Goal: Use online tool/utility: Use online tool/utility

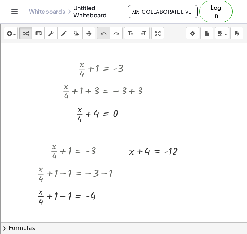
click at [99, 32] on div "undo" at bounding box center [103, 33] width 9 height 9
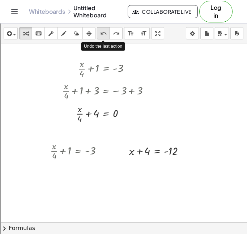
click at [99, 32] on div "undo" at bounding box center [103, 33] width 9 height 9
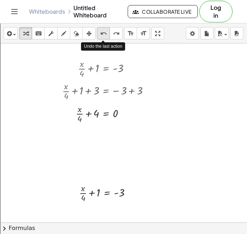
click at [99, 32] on div "undo" at bounding box center [103, 33] width 9 height 9
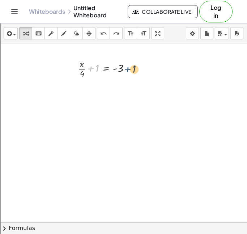
drag, startPoint x: 95, startPoint y: 66, endPoint x: 144, endPoint y: 67, distance: 48.7
click at [127, 68] on div at bounding box center [128, 68] width 5 height 5
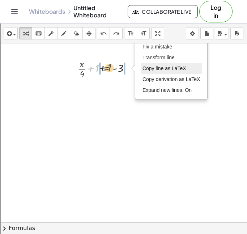
drag, startPoint x: 97, startPoint y: 69, endPoint x: 143, endPoint y: 66, distance: 45.3
click at [134, 66] on div "+ 1 + · x · 4 + 1 = - 3 Fix a mistake Transform line Copy line as LaTeX Copy de…" at bounding box center [100, 68] width 67 height 26
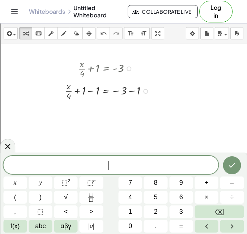
click at [127, 91] on div at bounding box center [108, 90] width 95 height 22
click at [89, 95] on div at bounding box center [100, 90] width 79 height 22
click at [14, 145] on div at bounding box center [7, 146] width 15 height 14
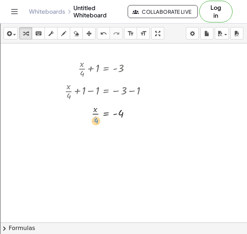
click at [94, 119] on div at bounding box center [108, 113] width 95 height 22
drag, startPoint x: 97, startPoint y: 117, endPoint x: 82, endPoint y: 112, distance: 16.2
click at [82, 112] on div at bounding box center [108, 113] width 95 height 22
click at [96, 111] on div at bounding box center [108, 113] width 95 height 22
click at [95, 114] on div at bounding box center [111, 113] width 90 height 22
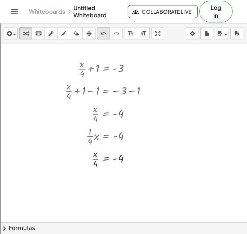
click at [101, 34] on icon "undo" at bounding box center [103, 33] width 7 height 9
click at [88, 135] on div at bounding box center [108, 135] width 95 height 22
click at [90, 136] on div at bounding box center [108, 135] width 95 height 16
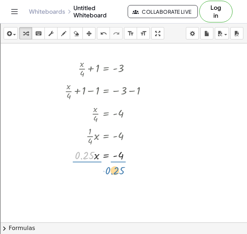
drag, startPoint x: 86, startPoint y: 157, endPoint x: 116, endPoint y: 172, distance: 33.6
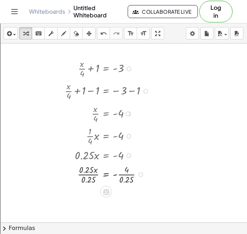
click at [126, 175] on div at bounding box center [108, 173] width 95 height 22
click at [96, 177] on div at bounding box center [108, 173] width 95 height 22
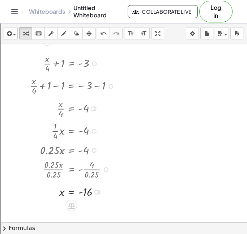
scroll to position [1324, 35]
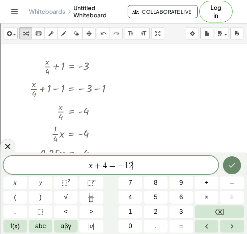
click at [235, 165] on icon "Done" at bounding box center [231, 165] width 9 height 9
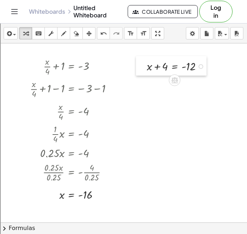
drag, startPoint x: 170, startPoint y: 74, endPoint x: 138, endPoint y: 70, distance: 32.4
click at [138, 70] on div at bounding box center [141, 65] width 11 height 19
drag, startPoint x: 164, startPoint y: 65, endPoint x: 200, endPoint y: 62, distance: 36.5
click at [200, 62] on div at bounding box center [177, 65] width 69 height 16
click at [197, 67] on div at bounding box center [178, 65] width 103 height 16
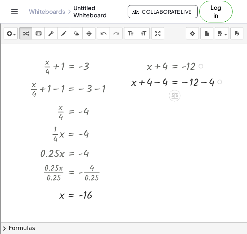
click at [201, 78] on div at bounding box center [178, 81] width 103 height 16
click at [155, 85] on div at bounding box center [169, 81] width 84 height 16
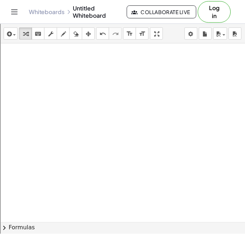
scroll to position [1499, 35]
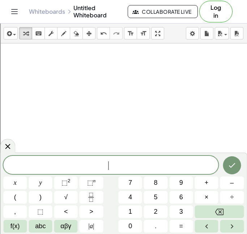
click at [71, 154] on div "​ x y ⬚ 2 ⬚ n 7 8 9 + – ( ) √ 4 5 6 × ÷ , ⬚ < > 1 2 3 f(x) abc αβγ | a | 0 . =" at bounding box center [123, 192] width 247 height 81
click at [95, 160] on span at bounding box center [110, 165] width 215 height 11
click at [229, 170] on button "Done" at bounding box center [231, 165] width 18 height 18
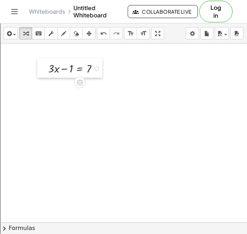
drag, startPoint x: 119, startPoint y: 128, endPoint x: 42, endPoint y: 66, distance: 99.4
click at [42, 66] on div at bounding box center [42, 67] width 11 height 19
drag, startPoint x: 69, startPoint y: 67, endPoint x: 101, endPoint y: 68, distance: 32.9
click at [101, 68] on div at bounding box center [74, 67] width 63 height 16
click at [95, 68] on div at bounding box center [75, 67] width 90 height 16
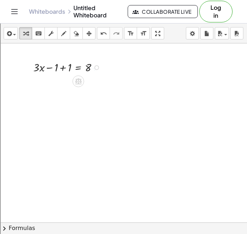
click at [66, 64] on div at bounding box center [69, 67] width 78 height 16
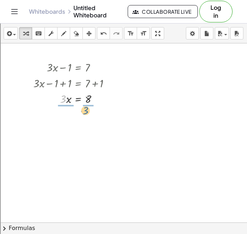
drag, startPoint x: 64, startPoint y: 98, endPoint x: 89, endPoint y: 110, distance: 27.3
click at [91, 103] on div at bounding box center [75, 98] width 90 height 22
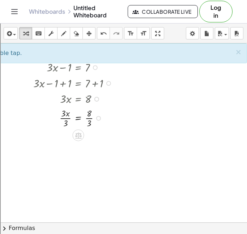
click at [67, 116] on div at bounding box center [75, 117] width 90 height 22
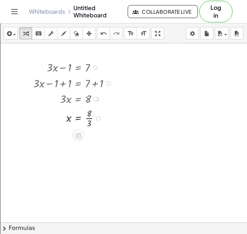
click at [88, 117] on div at bounding box center [75, 117] width 90 height 22
click at [88, 139] on div at bounding box center [75, 140] width 90 height 22
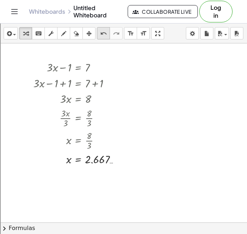
click at [103, 32] on icon "undo" at bounding box center [103, 33] width 7 height 9
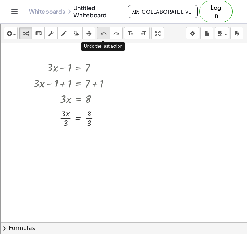
click at [103, 32] on icon "undo" at bounding box center [103, 33] width 7 height 9
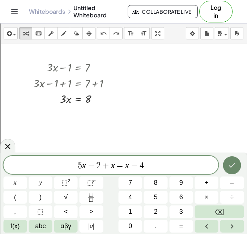
click at [234, 170] on button "Done" at bounding box center [231, 165] width 18 height 18
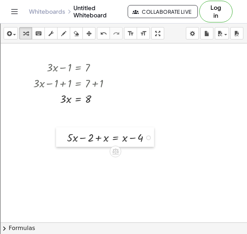
drag, startPoint x: 145, startPoint y: 162, endPoint x: 65, endPoint y: 137, distance: 83.9
click at [65, 137] on div at bounding box center [61, 136] width 11 height 19
click at [88, 138] on div at bounding box center [111, 137] width 96 height 16
drag, startPoint x: 87, startPoint y: 138, endPoint x: 80, endPoint y: 141, distance: 7.8
click at [80, 141] on div at bounding box center [111, 137] width 96 height 16
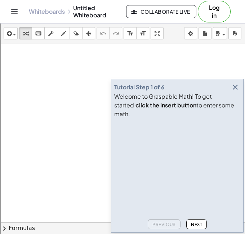
click at [136, 135] on video at bounding box center [168, 148] width 108 height 54
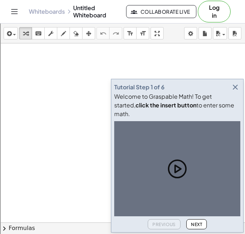
click at [235, 91] on icon "button" at bounding box center [235, 87] width 9 height 9
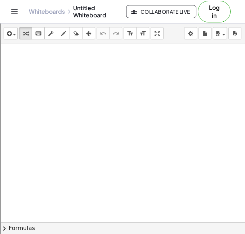
click at [97, 110] on div at bounding box center [122, 238] width 245 height 390
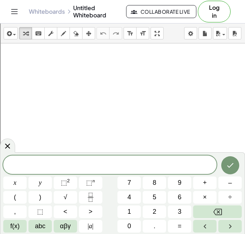
click at [37, 159] on div at bounding box center [110, 164] width 214 height 18
click at [231, 169] on icon "Done" at bounding box center [230, 165] width 9 height 9
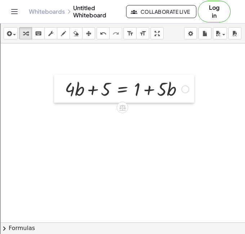
drag, startPoint x: 108, startPoint y: 128, endPoint x: 69, endPoint y: 92, distance: 52.1
click at [65, 92] on div at bounding box center [59, 88] width 11 height 28
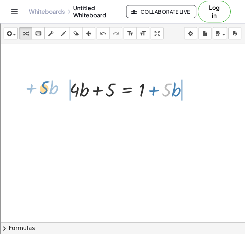
drag, startPoint x: 168, startPoint y: 91, endPoint x: 47, endPoint y: 91, distance: 120.9
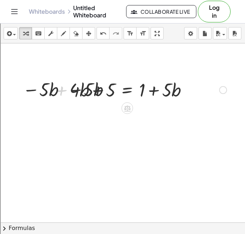
click at [83, 91] on div at bounding box center [121, 89] width 217 height 25
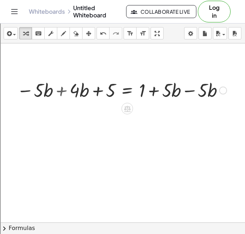
click at [68, 97] on div at bounding box center [121, 89] width 217 height 25
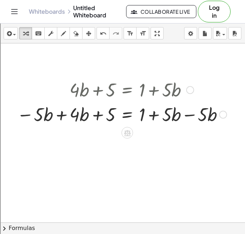
click at [64, 115] on div at bounding box center [121, 113] width 217 height 25
click at [188, 115] on div at bounding box center [144, 113] width 171 height 25
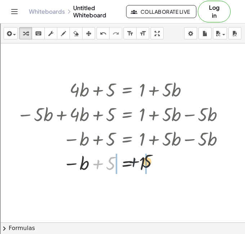
drag, startPoint x: 105, startPoint y: 160, endPoint x: 151, endPoint y: 161, distance: 45.8
click at [151, 161] on div at bounding box center [121, 163] width 217 height 24
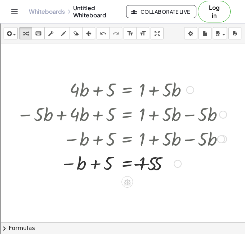
click at [148, 162] on div at bounding box center [121, 163] width 217 height 25
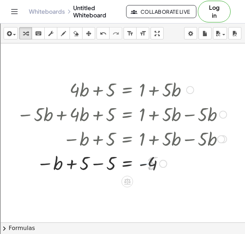
click at [104, 160] on div at bounding box center [121, 163] width 217 height 24
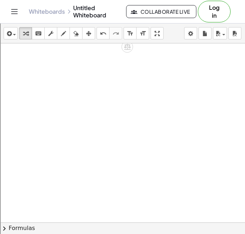
scroll to position [186, 0]
click at [81, 124] on div at bounding box center [122, 52] width 245 height 390
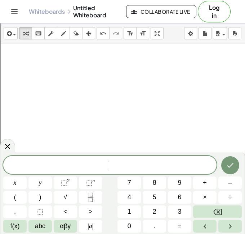
scroll to position [4, 0]
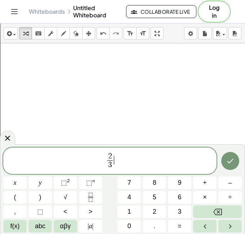
click at [116, 158] on span "2 3 ​ ​" at bounding box center [110, 161] width 214 height 19
click at [229, 155] on button "Done" at bounding box center [231, 161] width 18 height 18
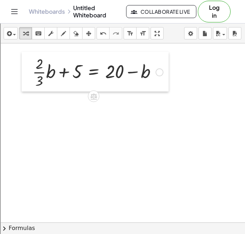
drag, startPoint x: 88, startPoint y: 148, endPoint x: 29, endPoint y: 75, distance: 93.6
click at [29, 75] on div at bounding box center [27, 72] width 11 height 40
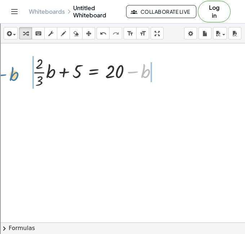
drag, startPoint x: 144, startPoint y: 74, endPoint x: 13, endPoint y: 77, distance: 131.4
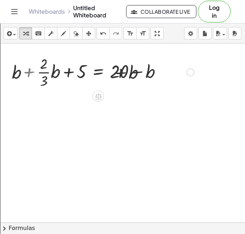
click at [55, 76] on div at bounding box center [102, 71] width 191 height 36
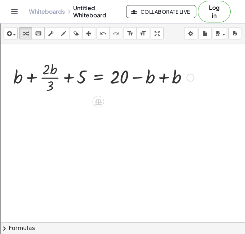
click at [32, 73] on div at bounding box center [102, 77] width 191 height 36
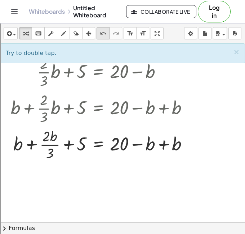
click at [105, 30] on icon "undo" at bounding box center [103, 33] width 7 height 9
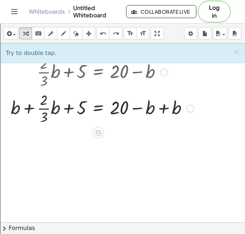
click at [25, 107] on div at bounding box center [102, 108] width 191 height 36
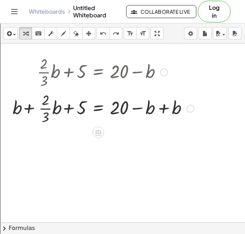
click at [25, 107] on div at bounding box center [102, 108] width 191 height 36
click at [45, 107] on div at bounding box center [102, 108] width 191 height 36
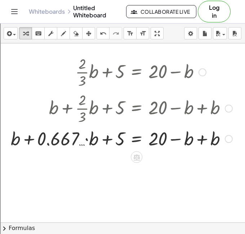
click at [26, 140] on div at bounding box center [121, 138] width 229 height 25
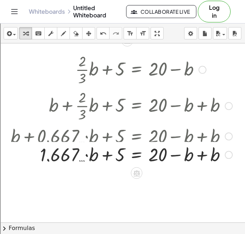
scroll to position [191, 0]
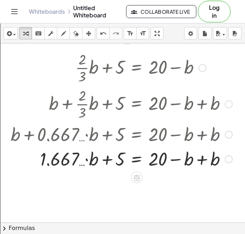
click at [86, 158] on div at bounding box center [121, 158] width 229 height 25
click at [116, 157] on div at bounding box center [121, 158] width 229 height 25
click at [195, 160] on div at bounding box center [121, 158] width 229 height 25
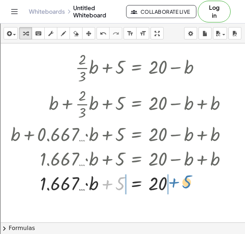
drag, startPoint x: 111, startPoint y: 184, endPoint x: 176, endPoint y: 183, distance: 65.4
click at [176, 183] on div at bounding box center [121, 182] width 229 height 25
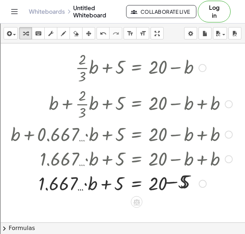
click at [176, 183] on div at bounding box center [121, 182] width 229 height 25
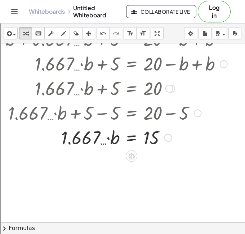
scroll to position [286, 5]
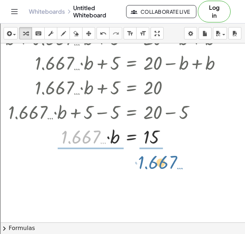
drag, startPoint x: 85, startPoint y: 138, endPoint x: 157, endPoint y: 162, distance: 75.7
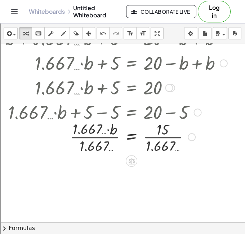
click at [161, 151] on div at bounding box center [116, 136] width 229 height 36
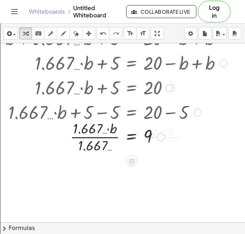
click at [105, 138] on div at bounding box center [116, 136] width 229 height 36
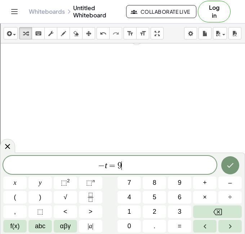
scroll to position [6, 0]
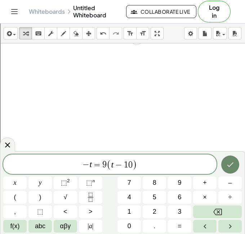
click at [235, 164] on button "Done" at bounding box center [231, 164] width 18 height 18
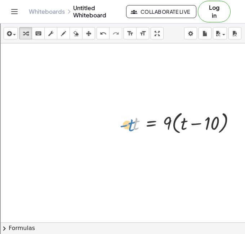
drag, startPoint x: 128, startPoint y: 127, endPoint x: 123, endPoint y: 128, distance: 4.8
click at [123, 128] on div "- t - t = · 9 · ( + t − 10 )" at bounding box center [180, 122] width 133 height 31
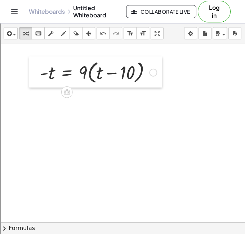
drag, startPoint x: 123, startPoint y: 128, endPoint x: 39, endPoint y: 75, distance: 99.9
click at [39, 75] on div at bounding box center [34, 71] width 11 height 31
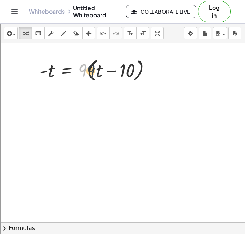
drag, startPoint x: 80, startPoint y: 71, endPoint x: 91, endPoint y: 71, distance: 10.5
click at [91, 71] on div at bounding box center [98, 69] width 124 height 27
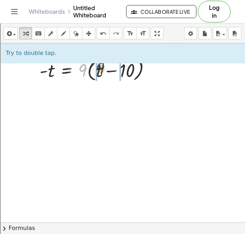
drag, startPoint x: 81, startPoint y: 72, endPoint x: 100, endPoint y: 70, distance: 18.9
click at [100, 70] on div at bounding box center [98, 69] width 124 height 27
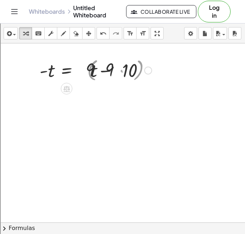
click at [97, 71] on div at bounding box center [95, 69] width 119 height 25
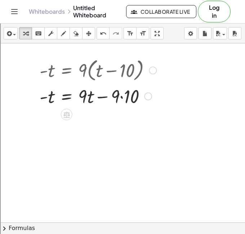
click at [123, 96] on div at bounding box center [98, 95] width 124 height 25
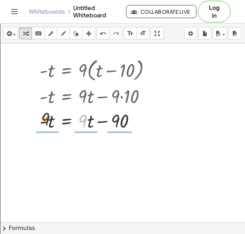
drag, startPoint x: 81, startPoint y: 117, endPoint x: 38, endPoint y: 114, distance: 43.0
click at [38, 114] on div "- t = · 9 · ( + t − 10 ) - t = + · 9 · t − · 9 · 10 · 9 - t = + t − · 9 · 90" at bounding box center [95, 94] width 133 height 80
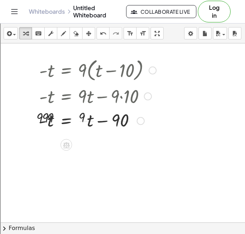
click at [51, 121] on div at bounding box center [95, 120] width 130 height 36
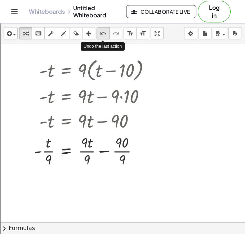
click at [97, 31] on button "undo undo" at bounding box center [103, 33] width 13 height 12
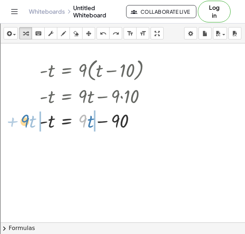
drag, startPoint x: 84, startPoint y: 122, endPoint x: 25, endPoint y: 123, distance: 59.2
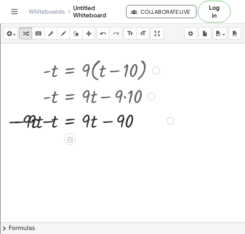
click at [43, 126] on div at bounding box center [88, 120] width 180 height 25
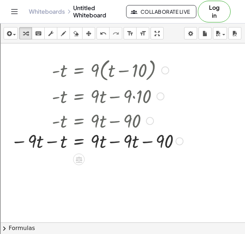
click at [44, 126] on div at bounding box center [97, 120] width 180 height 25
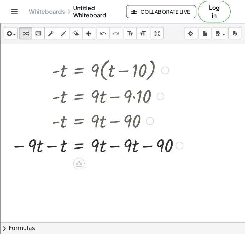
click at [49, 148] on div at bounding box center [97, 144] width 180 height 25
click at [115, 146] on div at bounding box center [111, 144] width 157 height 25
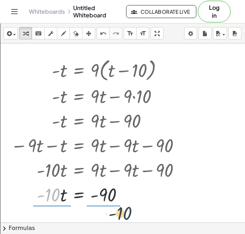
drag, startPoint x: 46, startPoint y: 194, endPoint x: 111, endPoint y: 217, distance: 68.8
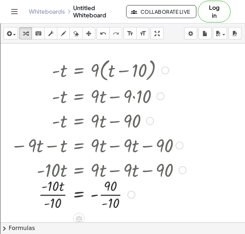
click at [111, 193] on div at bounding box center [98, 193] width 183 height 36
click at [60, 198] on div at bounding box center [98, 193] width 183 height 36
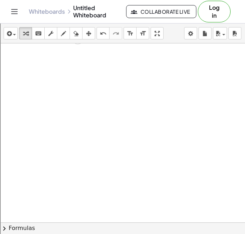
scroll to position [645, 4]
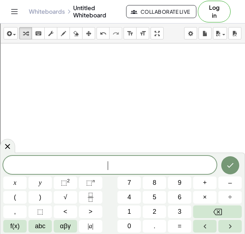
click at [53, 162] on span "​" at bounding box center [110, 165] width 214 height 10
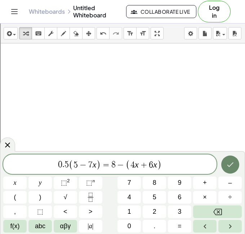
click at [239, 161] on button "Done" at bounding box center [231, 164] width 18 height 18
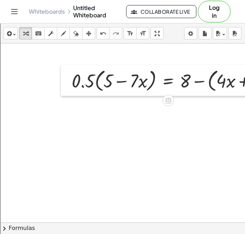
drag, startPoint x: 192, startPoint y: 126, endPoint x: 59, endPoint y: 77, distance: 141.8
click at [61, 77] on div at bounding box center [66, 80] width 11 height 31
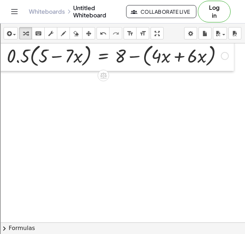
drag, startPoint x: 59, startPoint y: 77, endPoint x: 0, endPoint y: 61, distance: 61.5
click at [0, 61] on div at bounding box center [1, 55] width 11 height 31
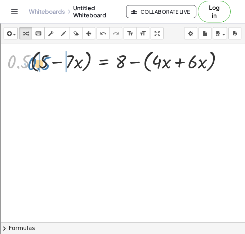
drag, startPoint x: 22, startPoint y: 64, endPoint x: 44, endPoint y: 67, distance: 22.9
click at [44, 67] on div at bounding box center [118, 60] width 229 height 27
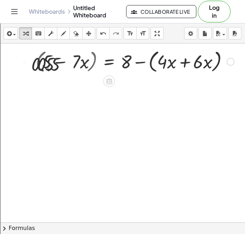
click at [44, 67] on div at bounding box center [116, 60] width 243 height 27
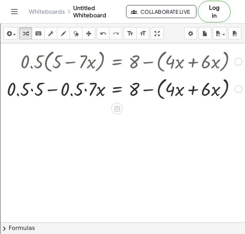
click at [71, 91] on div at bounding box center [124, 88] width 243 height 27
click at [87, 87] on div at bounding box center [124, 88] width 243 height 27
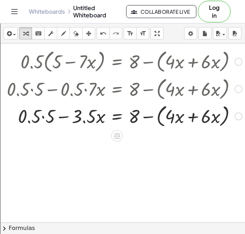
click at [44, 116] on div at bounding box center [124, 115] width 243 height 27
click at [145, 118] on div at bounding box center [124, 115] width 243 height 27
drag, startPoint x: 132, startPoint y: 115, endPoint x: 160, endPoint y: 116, distance: 27.8
click at [160, 116] on div at bounding box center [124, 115] width 243 height 27
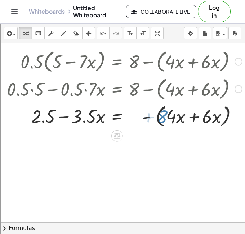
click at [160, 116] on div at bounding box center [137, 115] width 268 height 27
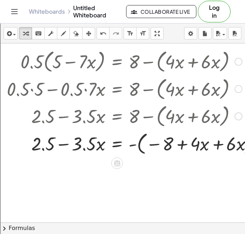
click at [179, 138] on div at bounding box center [137, 142] width 268 height 27
click at [187, 147] on div at bounding box center [137, 142] width 268 height 27
click at [172, 145] on div at bounding box center [137, 142] width 268 height 27
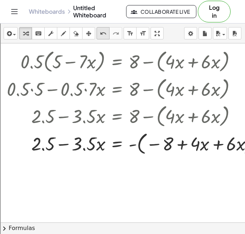
click at [101, 34] on icon "undo" at bounding box center [103, 33] width 7 height 9
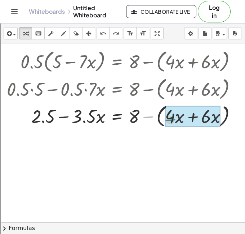
drag, startPoint x: 144, startPoint y: 116, endPoint x: 166, endPoint y: 119, distance: 21.5
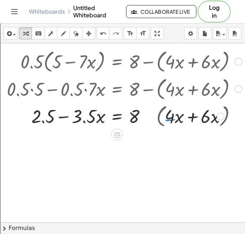
click at [166, 119] on div at bounding box center [124, 115] width 243 height 25
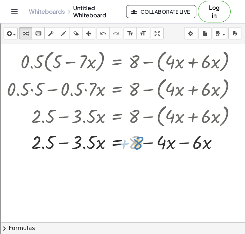
click at [134, 143] on div at bounding box center [124, 141] width 243 height 25
click at [184, 145] on div at bounding box center [124, 141] width 243 height 25
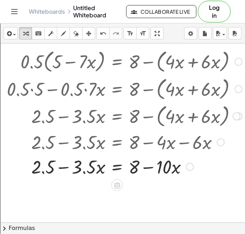
click at [157, 167] on div at bounding box center [124, 166] width 243 height 25
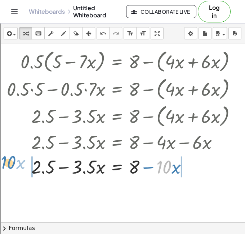
drag, startPoint x: 158, startPoint y: 167, endPoint x: 1, endPoint y: 163, distance: 156.7
click at [1, 163] on div "· 0.5 · ( + 5 − · 7 · x ) = + 8 − ( + · 4 · x + · 6 · x ) + · 0.5 · 5 − · 0.5 ·…" at bounding box center [122, 112] width 252 height 135
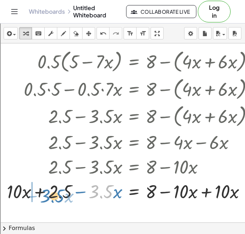
drag, startPoint x: 97, startPoint y: 188, endPoint x: 33, endPoint y: 191, distance: 63.6
click at [33, 191] on div at bounding box center [133, 190] width 260 height 25
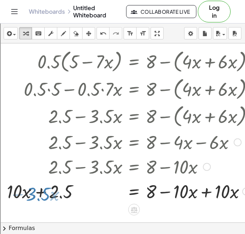
click at [33, 191] on div at bounding box center [133, 190] width 260 height 25
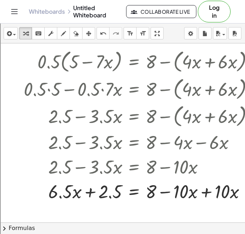
click at [132, 32] on icon "format_size" at bounding box center [130, 33] width 7 height 9
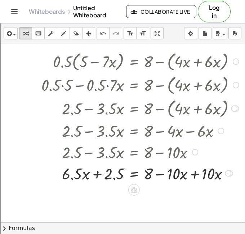
click at [194, 181] on div at bounding box center [141, 172] width 207 height 21
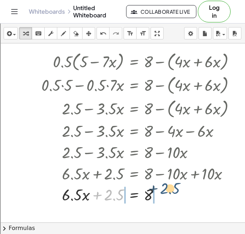
drag, startPoint x: 110, startPoint y: 195, endPoint x: 166, endPoint y: 191, distance: 55.7
click at [166, 191] on div at bounding box center [141, 193] width 207 height 21
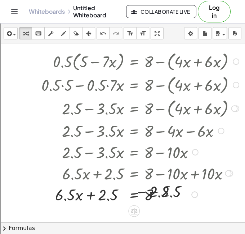
click at [148, 199] on div at bounding box center [135, 193] width 221 height 21
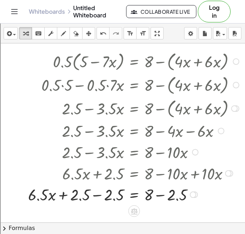
click at [152, 199] on div at bounding box center [135, 193] width 221 height 21
click at [99, 194] on div at bounding box center [135, 193] width 221 height 21
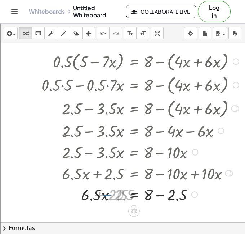
click at [166, 195] on div at bounding box center [141, 193] width 207 height 21
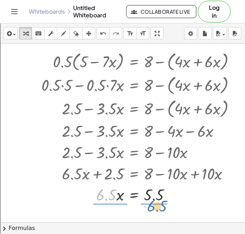
drag, startPoint x: 101, startPoint y: 196, endPoint x: 154, endPoint y: 210, distance: 55.7
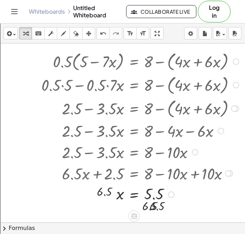
click at [162, 197] on div at bounding box center [141, 193] width 207 height 31
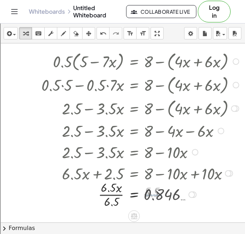
click at [125, 200] on div at bounding box center [141, 193] width 207 height 31
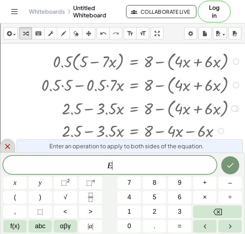
click at [10, 150] on icon at bounding box center [7, 146] width 9 height 9
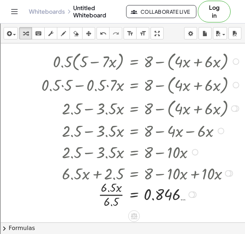
click at [118, 191] on div at bounding box center [141, 193] width 207 height 31
click at [112, 195] on div at bounding box center [141, 193] width 207 height 31
click at [175, 199] on div at bounding box center [141, 193] width 207 height 21
click at [178, 199] on div at bounding box center [141, 193] width 207 height 21
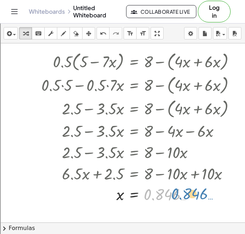
drag, startPoint x: 178, startPoint y: 199, endPoint x: 185, endPoint y: 204, distance: 8.7
click at [185, 204] on div "· 0.5 · ( + 5 − · 7 · x ) = + 8 − ( + · 4 · x + · 6 · x ) + · 0.5 · 5 − · 0.5 ·…" at bounding box center [138, 126] width 214 height 158
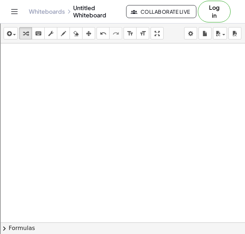
scroll to position [768, 9]
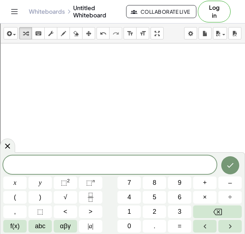
click at [66, 161] on span at bounding box center [110, 165] width 214 height 11
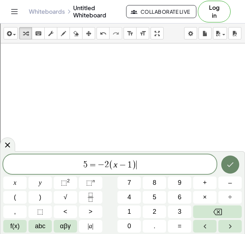
click at [234, 164] on icon "Done" at bounding box center [230, 164] width 9 height 9
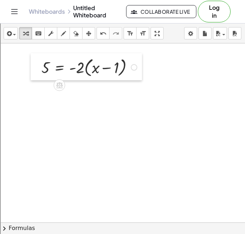
drag, startPoint x: 120, startPoint y: 114, endPoint x: 38, endPoint y: 66, distance: 94.9
click at [38, 66] on div at bounding box center [36, 66] width 11 height 27
drag, startPoint x: 77, startPoint y: 67, endPoint x: 95, endPoint y: 66, distance: 17.3
click at [95, 66] on div at bounding box center [90, 66] width 105 height 23
click at [95, 66] on div at bounding box center [92, 66] width 109 height 21
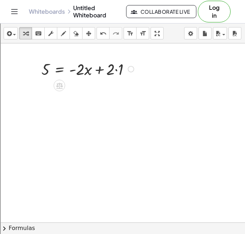
click at [119, 73] on div at bounding box center [92, 66] width 109 height 23
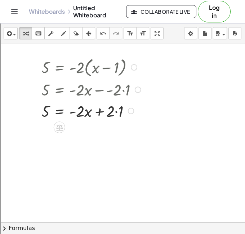
click at [118, 109] on div at bounding box center [92, 110] width 109 height 21
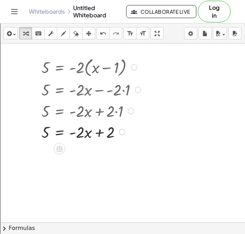
scroll to position [836, 3]
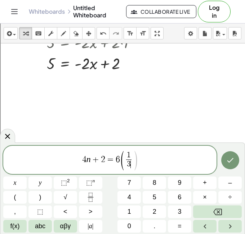
click at [133, 157] on span "( 1 3 ​ ​ )" at bounding box center [129, 160] width 18 height 19
click at [146, 158] on span ")" at bounding box center [147, 160] width 5 height 21
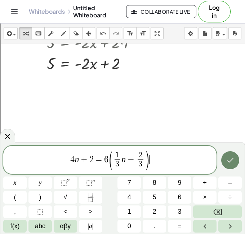
click at [233, 164] on button "Done" at bounding box center [231, 160] width 18 height 18
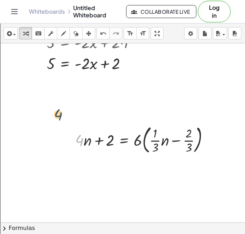
drag, startPoint x: 76, startPoint y: 143, endPoint x: 49, endPoint y: 112, distance: 41.2
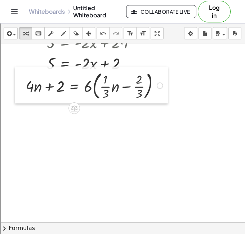
drag, startPoint x: 70, startPoint y: 143, endPoint x: 19, endPoint y: 87, distance: 75.6
click at [19, 87] on div at bounding box center [20, 84] width 11 height 37
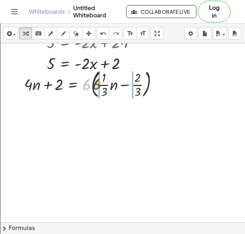
drag, startPoint x: 84, startPoint y: 85, endPoint x: 96, endPoint y: 84, distance: 12.3
click at [96, 84] on div at bounding box center [94, 82] width 147 height 33
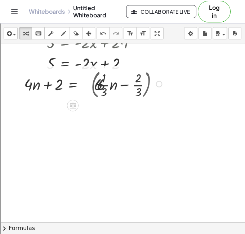
click at [96, 84] on div at bounding box center [95, 83] width 148 height 31
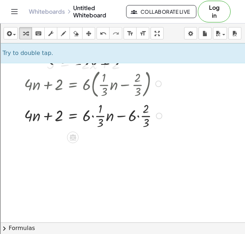
click at [92, 116] on div at bounding box center [95, 115] width 148 height 31
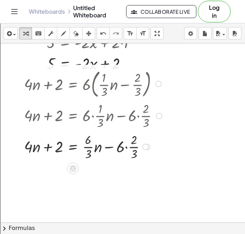
click at [128, 145] on div at bounding box center [95, 146] width 148 height 31
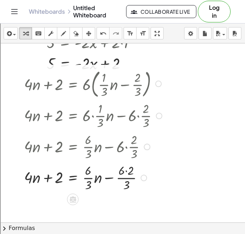
click at [126, 169] on div at bounding box center [95, 176] width 148 height 31
click at [124, 178] on div at bounding box center [95, 176] width 148 height 31
click at [93, 181] on div at bounding box center [95, 176] width 148 height 31
click at [93, 181] on div at bounding box center [95, 176] width 148 height 21
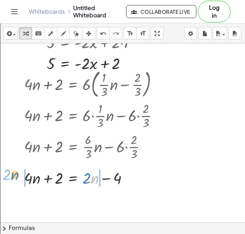
drag, startPoint x: 92, startPoint y: 177, endPoint x: 12, endPoint y: 174, distance: 80.5
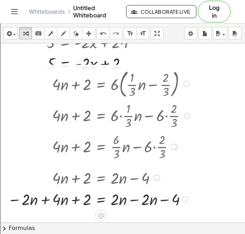
click at [46, 198] on div at bounding box center [100, 198] width 192 height 21
click at [129, 203] on div at bounding box center [123, 198] width 148 height 21
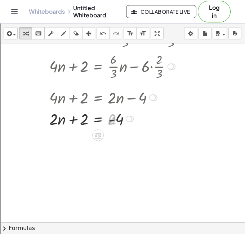
scroll to position [929, 8]
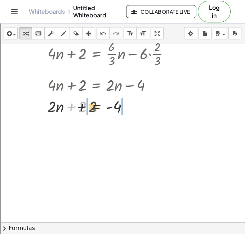
drag, startPoint x: 85, startPoint y: 109, endPoint x: 127, endPoint y: 106, distance: 41.6
click at [127, 106] on div at bounding box center [118, 105] width 148 height 21
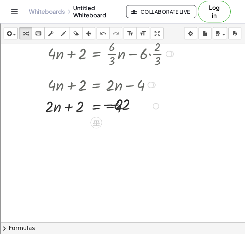
click at [127, 106] on div at bounding box center [107, 105] width 170 height 21
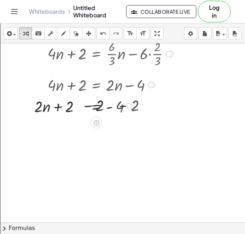
click at [96, 106] on div "+ 2 + 2 = - 4 2 · n + · + 2 − 2 − 2 6" at bounding box center [96, 106] width 0 height 0
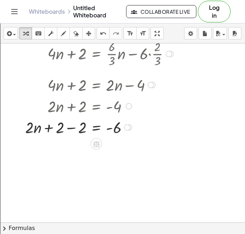
click at [74, 127] on div at bounding box center [107, 126] width 170 height 21
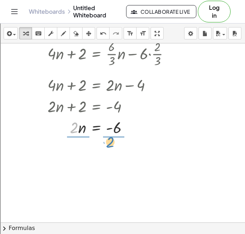
drag, startPoint x: 73, startPoint y: 132, endPoint x: 109, endPoint y: 147, distance: 39.2
click at [114, 142] on div "+ · 4 · n + 2 = · 6 · ( + · · 1 · 3 · n − · 2 · 3 ) + · 4 · n + 2 = + · 6 · · 1…" at bounding box center [114, 58] width 154 height 172
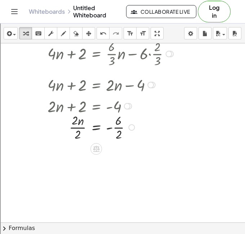
click at [120, 135] on div at bounding box center [118, 126] width 148 height 31
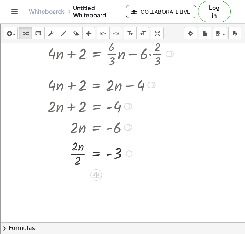
click at [82, 148] on div at bounding box center [118, 152] width 148 height 31
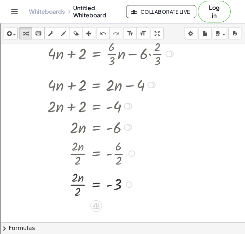
click at [74, 184] on div at bounding box center [118, 183] width 148 height 31
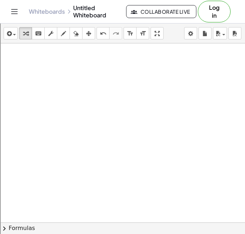
scroll to position [1119, 10]
click at [61, 26] on div "insert select one: Math Expression Function Text Youtube Video Graphing Geometr…" at bounding box center [122, 33] width 245 height 20
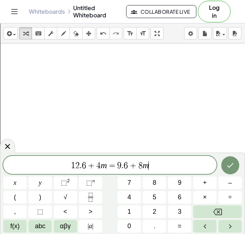
click at [27, 176] on div at bounding box center [14, 182] width 23 height 13
click at [231, 162] on icon "Done" at bounding box center [230, 165] width 9 height 9
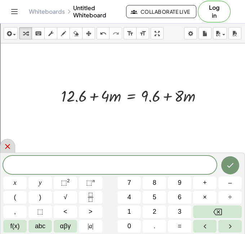
click at [4, 146] on icon at bounding box center [7, 146] width 9 height 9
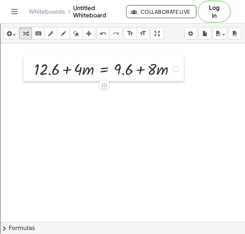
drag, startPoint x: 55, startPoint y: 91, endPoint x: 27, endPoint y: 64, distance: 39.1
click at [27, 64] on div at bounding box center [28, 68] width 11 height 25
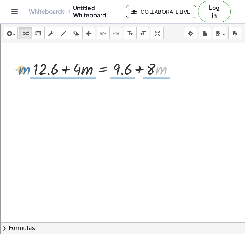
drag, startPoint x: 157, startPoint y: 68, endPoint x: 20, endPoint y: 68, distance: 136.4
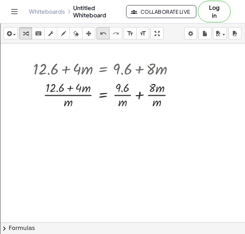
click at [99, 30] on div "undo" at bounding box center [103, 33] width 9 height 9
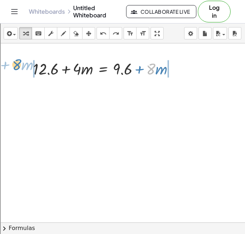
drag, startPoint x: 151, startPoint y: 65, endPoint x: 16, endPoint y: 61, distance: 134.7
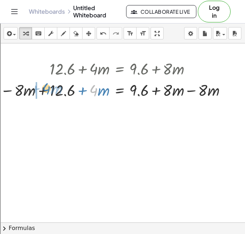
drag, startPoint x: 94, startPoint y: 91, endPoint x: 46, endPoint y: 89, distance: 48.0
click at [46, 89] on div at bounding box center [115, 89] width 237 height 21
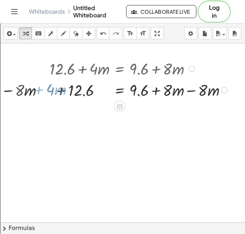
click at [46, 89] on div at bounding box center [115, 89] width 237 height 21
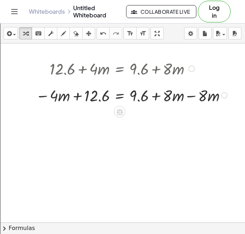
click at [178, 105] on div at bounding box center [115, 94] width 237 height 21
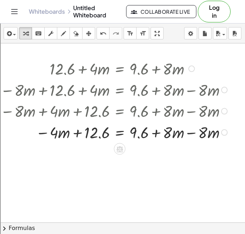
click at [201, 136] on div at bounding box center [115, 131] width 237 height 21
click at [197, 135] on div at bounding box center [115, 131] width 237 height 21
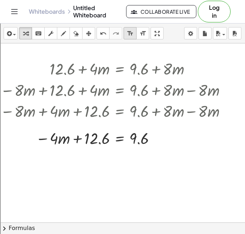
click at [129, 35] on icon "format_size" at bounding box center [130, 33] width 7 height 9
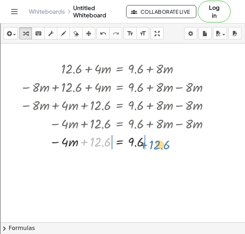
drag, startPoint x: 93, startPoint y: 140, endPoint x: 152, endPoint y: 141, distance: 58.9
click at [152, 141] on div at bounding box center [117, 141] width 201 height 18
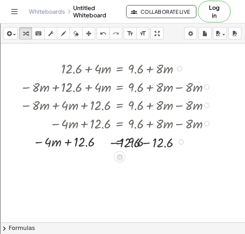
click at [131, 134] on div at bounding box center [115, 141] width 204 height 18
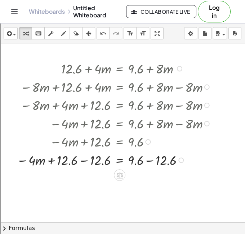
click at [151, 164] on div at bounding box center [115, 159] width 204 height 18
click at [84, 169] on div at bounding box center [115, 159] width 204 height 18
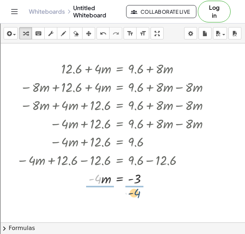
drag, startPoint x: 99, startPoint y: 182, endPoint x: 141, endPoint y: 197, distance: 45.0
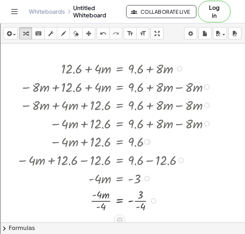
click at [139, 204] on div at bounding box center [115, 200] width 204 height 26
click at [101, 196] on div at bounding box center [115, 200] width 204 height 26
click at [111, 204] on div at bounding box center [115, 200] width 204 height 26
click at [100, 200] on div at bounding box center [115, 200] width 204 height 26
click at [137, 204] on div at bounding box center [115, 200] width 204 height 26
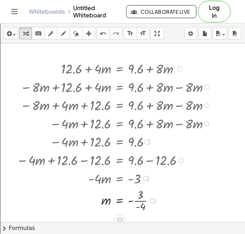
click at [137, 204] on div at bounding box center [115, 200] width 204 height 26
click at [140, 202] on div at bounding box center [115, 200] width 204 height 26
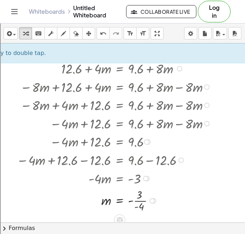
click at [140, 202] on div at bounding box center [115, 200] width 204 height 26
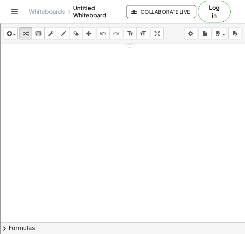
scroll to position [1297, 0]
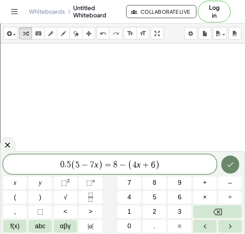
click at [237, 157] on button "Done" at bounding box center [231, 164] width 18 height 18
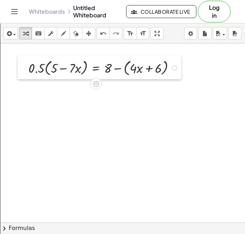
drag, startPoint x: 112, startPoint y: 107, endPoint x: 24, endPoint y: 65, distance: 97.4
click at [24, 65] on div at bounding box center [23, 67] width 11 height 24
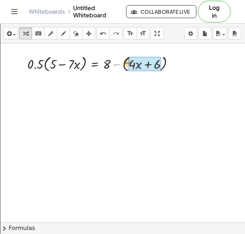
drag, startPoint x: 117, startPoint y: 64, endPoint x: 128, endPoint y: 62, distance: 11.3
click at [128, 62] on div at bounding box center [104, 63] width 160 height 20
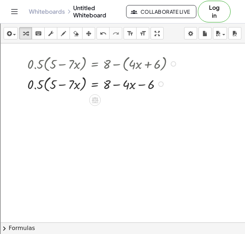
click at [125, 83] on div at bounding box center [104, 83] width 160 height 20
drag, startPoint x: 36, startPoint y: 84, endPoint x: 50, endPoint y: 84, distance: 14.1
click at [50, 84] on div at bounding box center [104, 83] width 160 height 20
click at [50, 84] on div at bounding box center [99, 83] width 170 height 18
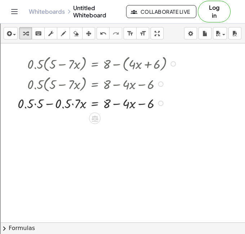
click at [70, 103] on div at bounding box center [99, 102] width 170 height 18
click at [18, 108] on div at bounding box center [99, 102] width 170 height 18
click at [35, 102] on div at bounding box center [99, 102] width 170 height 18
click at [83, 104] on div at bounding box center [103, 102] width 160 height 18
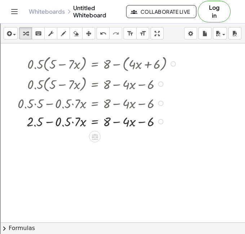
click at [75, 104] on div at bounding box center [99, 102] width 170 height 18
click at [72, 120] on div at bounding box center [99, 121] width 170 height 18
drag, startPoint x: 149, startPoint y: 122, endPoint x: 114, endPoint y: 119, distance: 35.5
click at [114, 119] on div at bounding box center [99, 121] width 170 height 18
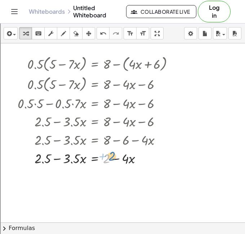
drag, startPoint x: 105, startPoint y: 161, endPoint x: 109, endPoint y: 160, distance: 3.8
click at [109, 160] on div at bounding box center [99, 157] width 170 height 18
drag, startPoint x: 130, startPoint y: 159, endPoint x: 17, endPoint y: 157, distance: 113.0
click at [17, 157] on div "· 0.5 · ( + 5 − · 7 · x ) = + 8 − ( + · 4 · x + 6 ) · 0.5 · ( + 5 − · 7 · x ) =…" at bounding box center [93, 109] width 173 height 117
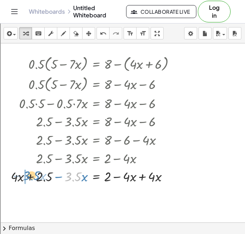
drag, startPoint x: 70, startPoint y: 178, endPoint x: 26, endPoint y: 177, distance: 43.7
click at [26, 177] on div at bounding box center [96, 175] width 178 height 18
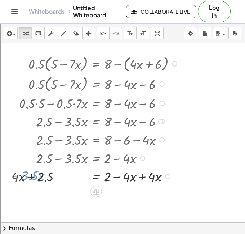
click at [26, 177] on div at bounding box center [96, 175] width 178 height 18
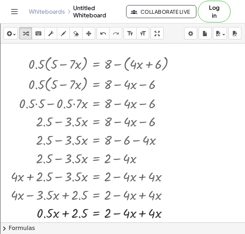
click at [131, 34] on icon "format_size" at bounding box center [130, 33] width 7 height 9
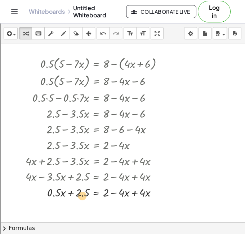
click at [79, 197] on div at bounding box center [97, 192] width 151 height 16
click at [134, 194] on div at bounding box center [97, 192] width 151 height 16
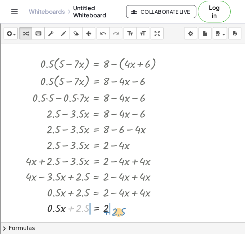
drag, startPoint x: 79, startPoint y: 206, endPoint x: 113, endPoint y: 206, distance: 33.9
click at [113, 206] on div at bounding box center [97, 207] width 151 height 16
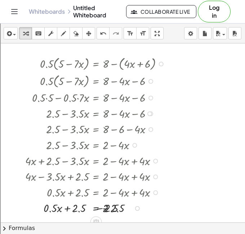
click at [113, 206] on div at bounding box center [96, 207] width 153 height 16
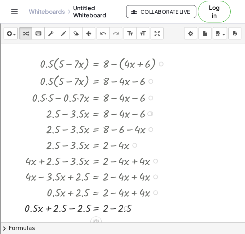
click at [113, 206] on div at bounding box center [96, 207] width 153 height 16
click at [70, 208] on div at bounding box center [96, 207] width 153 height 16
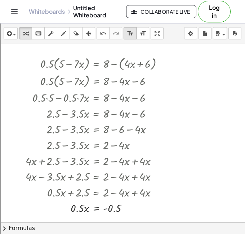
click at [131, 38] on button "format_size smaller" at bounding box center [130, 33] width 13 height 12
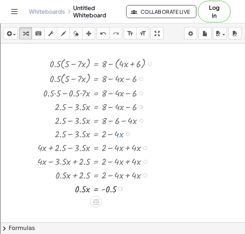
click at [89, 187] on div at bounding box center [98, 188] width 128 height 14
drag, startPoint x: 83, startPoint y: 188, endPoint x: 113, endPoint y: 199, distance: 32.0
click at [113, 191] on div at bounding box center [98, 187] width 128 height 19
click at [89, 187] on div at bounding box center [98, 187] width 128 height 19
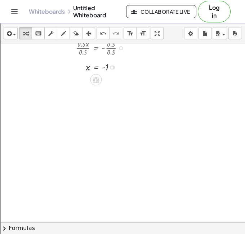
scroll to position [1477, 0]
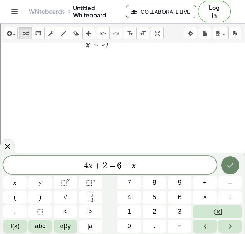
click at [235, 161] on button "Done" at bounding box center [231, 165] width 18 height 18
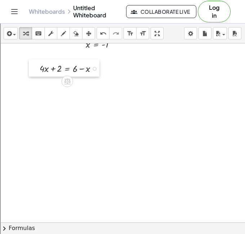
drag, startPoint x: 102, startPoint y: 131, endPoint x: 35, endPoint y: 68, distance: 91.7
click at [35, 68] on div at bounding box center [34, 67] width 11 height 17
drag, startPoint x: 89, startPoint y: 68, endPoint x: 41, endPoint y: 69, distance: 48.0
click at [41, 69] on div at bounding box center [71, 68] width 70 height 14
click at [47, 70] on div at bounding box center [71, 68] width 96 height 14
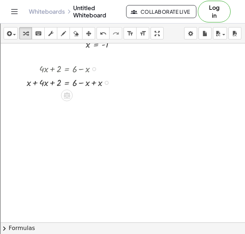
click at [35, 83] on div at bounding box center [71, 82] width 96 height 14
click at [90, 89] on div at bounding box center [71, 96] width 96 height 14
click at [93, 98] on div at bounding box center [71, 96] width 96 height 14
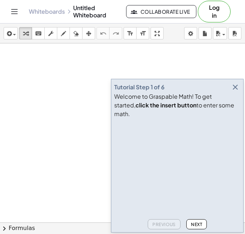
click at [224, 92] on div "Tutorial Step 1 of 6" at bounding box center [177, 87] width 126 height 10
click at [227, 92] on div "Tutorial Step 1 of 6" at bounding box center [177, 87] width 126 height 10
click at [230, 92] on div "Tutorial Step 1 of 6" at bounding box center [177, 87] width 126 height 10
click at [237, 91] on icon "button" at bounding box center [235, 87] width 9 height 9
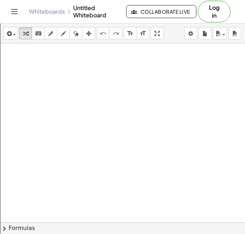
click at [169, 85] on div at bounding box center [122, 238] width 245 height 390
click at [171, 103] on div at bounding box center [122, 238] width 245 height 390
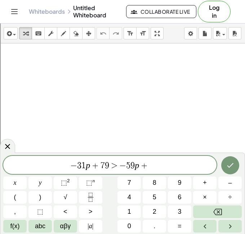
scroll to position [6, 0]
click at [223, 165] on button "Done" at bounding box center [231, 165] width 18 height 18
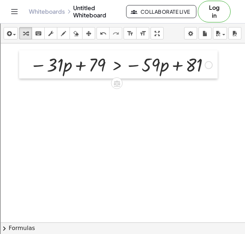
drag, startPoint x: 178, startPoint y: 119, endPoint x: 23, endPoint y: 73, distance: 161.8
click at [23, 73] on div at bounding box center [24, 64] width 11 height 28
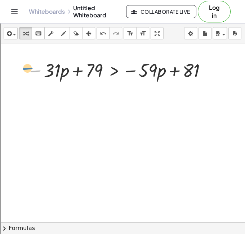
drag, startPoint x: 30, startPoint y: 72, endPoint x: 32, endPoint y: 77, distance: 4.8
click at [32, 77] on div at bounding box center [118, 69] width 190 height 25
click at [27, 71] on div at bounding box center [118, 69] width 190 height 25
click at [127, 36] on icon "format_size" at bounding box center [130, 33] width 7 height 9
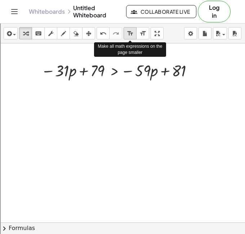
click at [127, 36] on icon "format_size" at bounding box center [130, 33] width 7 height 9
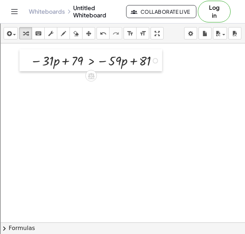
drag, startPoint x: 52, startPoint y: 75, endPoint x: 29, endPoint y: 65, distance: 24.9
click at [29, 65] on div at bounding box center [24, 60] width 11 height 22
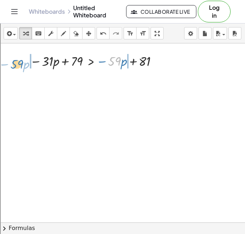
drag, startPoint x: 112, startPoint y: 62, endPoint x: 14, endPoint y: 65, distance: 97.9
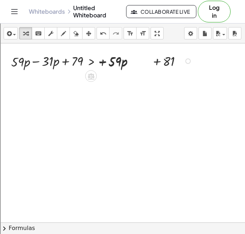
click at [60, 64] on div at bounding box center [103, 60] width 191 height 18
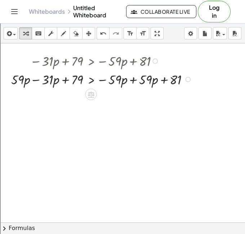
click at [34, 83] on div at bounding box center [103, 79] width 191 height 18
click at [134, 77] on div at bounding box center [112, 79] width 172 height 18
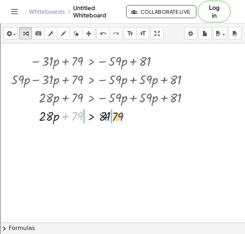
drag, startPoint x: 78, startPoint y: 114, endPoint x: 131, endPoint y: 113, distance: 53.1
click at [131, 113] on div at bounding box center [103, 115] width 191 height 18
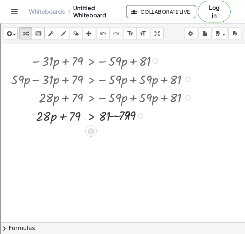
click at [109, 114] on div at bounding box center [103, 115] width 191 height 18
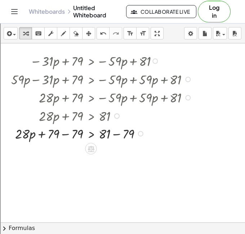
click at [112, 116] on div at bounding box center [102, 115] width 143 height 18
click at [116, 134] on div at bounding box center [103, 133] width 191 height 18
click at [61, 136] on div at bounding box center [103, 133] width 191 height 18
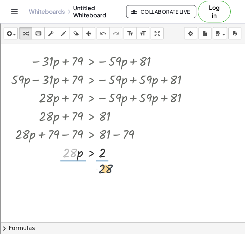
drag, startPoint x: 70, startPoint y: 150, endPoint x: 106, endPoint y: 166, distance: 40.2
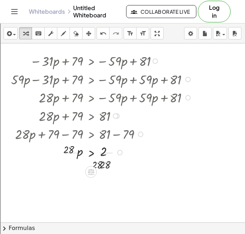
click at [106, 158] on div at bounding box center [103, 152] width 191 height 26
click at [79, 152] on div at bounding box center [103, 152] width 191 height 26
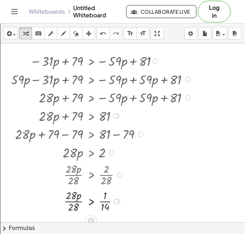
click at [72, 200] on div at bounding box center [103, 200] width 191 height 26
click at [103, 201] on div at bounding box center [103, 200] width 191 height 26
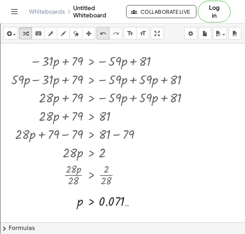
click at [107, 34] on div "undo" at bounding box center [103, 33] width 9 height 9
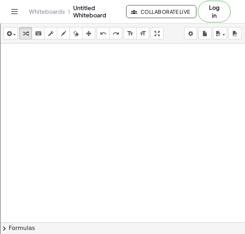
scroll to position [223, 0]
click at [73, 73] on div at bounding box center [186, 88] width 372 height 536
click at [59, 95] on div at bounding box center [186, 88] width 372 height 536
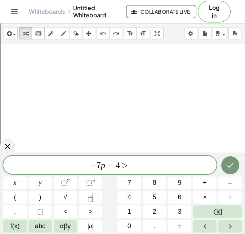
scroll to position [8, 0]
click at [222, 166] on button "Done" at bounding box center [231, 165] width 18 height 18
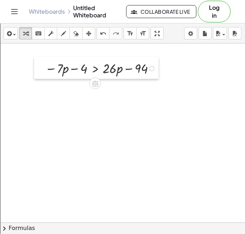
drag, startPoint x: 66, startPoint y: 106, endPoint x: 41, endPoint y: 68, distance: 45.7
click at [41, 68] on div at bounding box center [39, 68] width 11 height 22
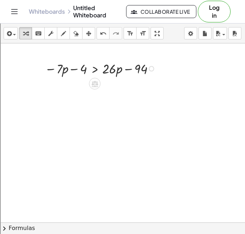
click at [138, 68] on div at bounding box center [101, 68] width 121 height 18
drag, startPoint x: 114, startPoint y: 69, endPoint x: 34, endPoint y: 67, distance: 80.5
click at [34, 67] on div "· 26 + · p − · 7 · p − 4 > + · 26 · p − 94" at bounding box center [96, 68] width 125 height 22
click at [55, 73] on div at bounding box center [101, 68] width 184 height 18
click at [132, 78] on div at bounding box center [101, 68] width 184 height 18
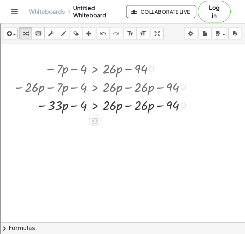
click at [124, 109] on div at bounding box center [101, 104] width 184 height 18
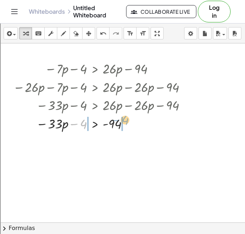
drag, startPoint x: 84, startPoint y: 111, endPoint x: 130, endPoint y: 107, distance: 46.3
click at [95, 69] on div "− · 7 · p − 4 > + · 26 · p − 94 − · 26 · p − · 7 · p − 4 > + · 26 · p − · 26 · …" at bounding box center [95, 69] width 0 height 0
click at [130, 107] on div at bounding box center [124, 104] width 230 height 18
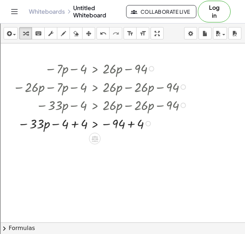
click at [121, 120] on div at bounding box center [101, 123] width 184 height 18
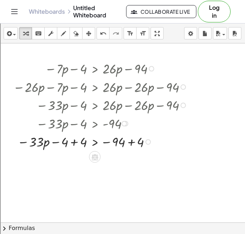
click at [133, 142] on div at bounding box center [101, 141] width 184 height 18
click at [87, 143] on div at bounding box center [101, 141] width 184 height 18
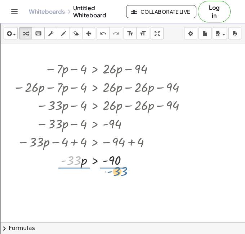
drag, startPoint x: 73, startPoint y: 161, endPoint x: 118, endPoint y: 172, distance: 45.9
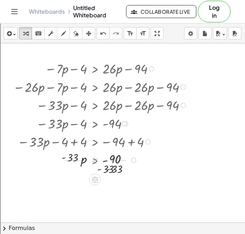
click at [118, 167] on div at bounding box center [101, 159] width 184 height 26
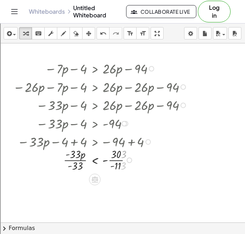
click at [82, 157] on div at bounding box center [101, 159] width 184 height 26
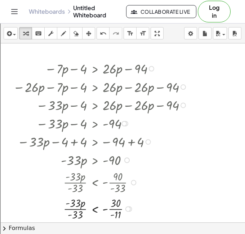
click at [80, 211] on div at bounding box center [101, 208] width 184 height 26
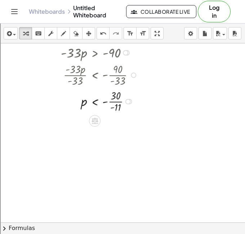
scroll to position [334, 0]
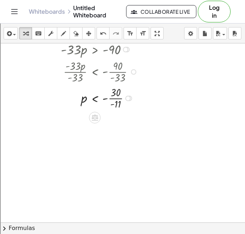
click at [118, 99] on div at bounding box center [101, 97] width 184 height 26
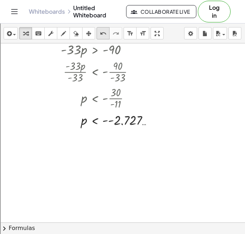
click at [102, 28] on button "undo undo" at bounding box center [103, 33] width 13 height 12
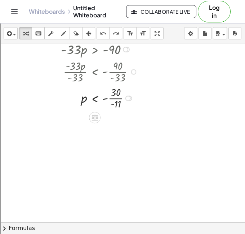
click at [118, 98] on div at bounding box center [89, 97] width 161 height 26
click at [96, 31] on div "insert select one: Math Expression Function Text Youtube Video Graphing Geometr…" at bounding box center [122, 33] width 245 height 20
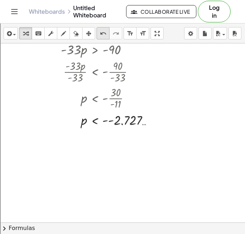
click at [99, 31] on div "undo" at bounding box center [103, 33] width 9 height 9
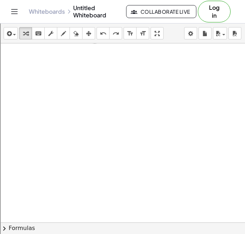
scroll to position [420, 3]
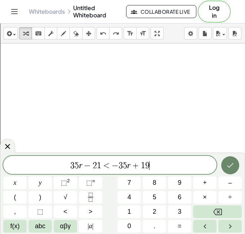
click at [232, 158] on button "Done" at bounding box center [231, 165] width 18 height 18
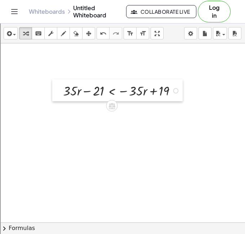
drag, startPoint x: 94, startPoint y: 126, endPoint x: 42, endPoint y: 75, distance: 72.2
click at [52, 79] on div at bounding box center [57, 90] width 11 height 22
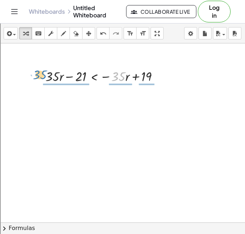
drag, startPoint x: 122, startPoint y: 77, endPoint x: 42, endPoint y: 76, distance: 80.5
click at [42, 76] on div "· 35 + · 35 · r − 21 < − · 35 · r + 19" at bounding box center [100, 76] width 131 height 22
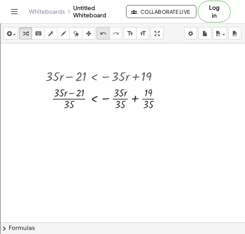
click at [104, 37] on icon "undo" at bounding box center [103, 33] width 7 height 9
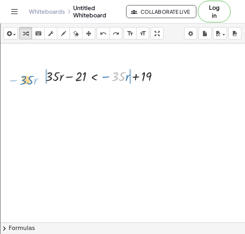
drag, startPoint x: 117, startPoint y: 75, endPoint x: 23, endPoint y: 77, distance: 93.5
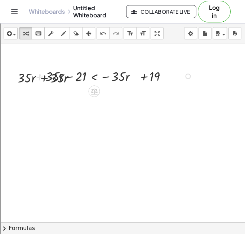
click at [68, 74] on div at bounding box center [105, 75] width 187 height 18
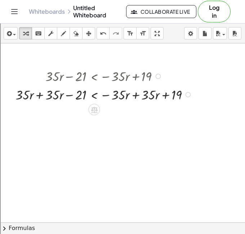
click at [38, 94] on div at bounding box center [105, 94] width 187 height 18
click at [135, 93] on div at bounding box center [120, 94] width 157 height 18
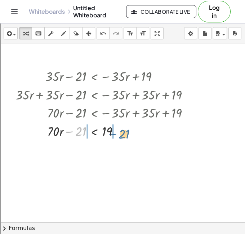
drag, startPoint x: 80, startPoint y: 128, endPoint x: 123, endPoint y: 129, distance: 43.0
click at [123, 129] on div at bounding box center [105, 130] width 187 height 18
click at [115, 129] on div at bounding box center [105, 130] width 187 height 18
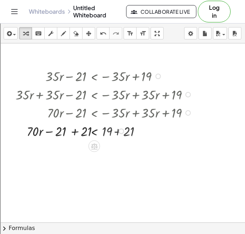
click at [115, 129] on div at bounding box center [105, 130] width 187 height 18
click at [62, 137] on div at bounding box center [105, 130] width 187 height 18
click at [0, 0] on div at bounding box center [0, 0] width 0 height 0
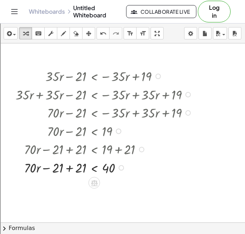
click at [70, 165] on div at bounding box center [105, 167] width 187 height 18
click at [108, 169] on div at bounding box center [105, 167] width 187 height 18
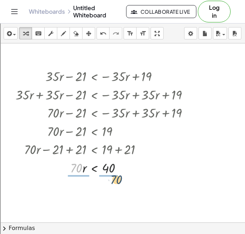
drag, startPoint x: 73, startPoint y: 170, endPoint x: 113, endPoint y: 183, distance: 41.8
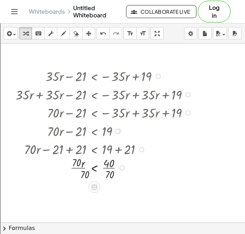
click at [113, 174] on div at bounding box center [105, 167] width 187 height 26
click at [77, 165] on div at bounding box center [105, 167] width 187 height 26
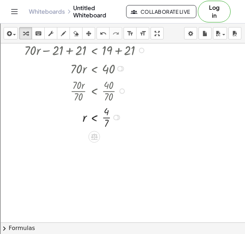
scroll to position [519, 3]
click at [108, 125] on div at bounding box center [105, 116] width 187 height 26
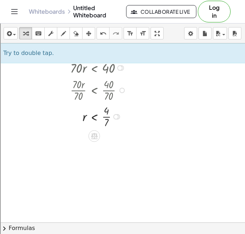
click at [106, 118] on div at bounding box center [105, 116] width 187 height 26
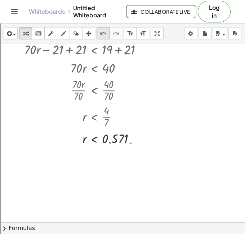
click at [106, 34] on icon "undo" at bounding box center [103, 33] width 7 height 9
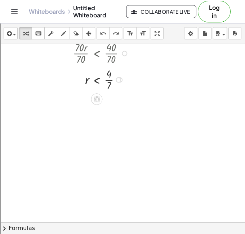
scroll to position [590, 0]
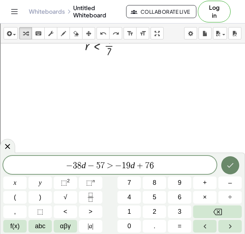
click at [230, 160] on button "Done" at bounding box center [231, 165] width 18 height 18
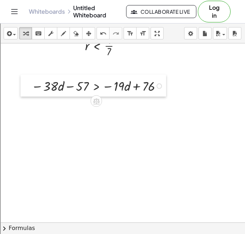
drag, startPoint x: 99, startPoint y: 134, endPoint x: 29, endPoint y: 88, distance: 83.8
click at [29, 88] on div at bounding box center [26, 85] width 11 height 22
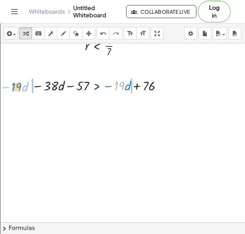
drag, startPoint x: 119, startPoint y: 87, endPoint x: 16, endPoint y: 88, distance: 102.9
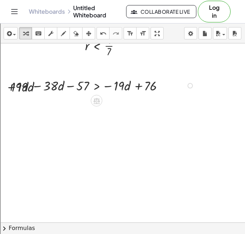
click at [38, 88] on div at bounding box center [106, 85] width 190 height 18
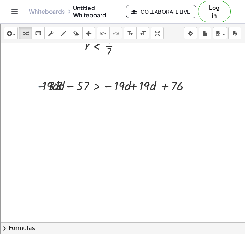
click at [135, 94] on div "· 19 − · d − · 38 · d − 57 > − · 19 · d + 76 + · 19 · d − · 19 · d + · 19 · d −…" at bounding box center [108, 85] width 174 height 22
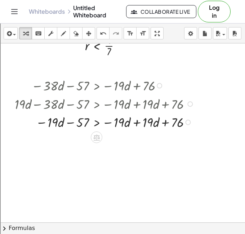
click at [130, 118] on div at bounding box center [106, 121] width 190 height 18
click at [133, 119] on div at bounding box center [106, 121] width 190 height 18
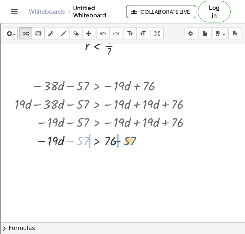
drag, startPoint x: 79, startPoint y: 138, endPoint x: 130, endPoint y: 138, distance: 51.6
click at [130, 138] on div at bounding box center [106, 140] width 190 height 18
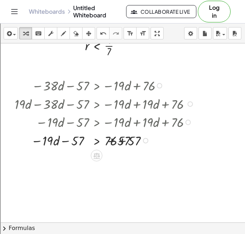
click at [121, 140] on div at bounding box center [104, 140] width 193 height 18
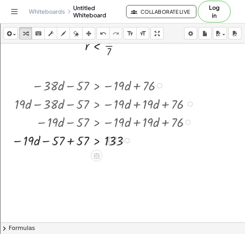
click at [61, 146] on div at bounding box center [104, 140] width 193 height 18
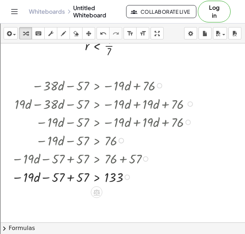
click at [71, 176] on div at bounding box center [104, 176] width 193 height 18
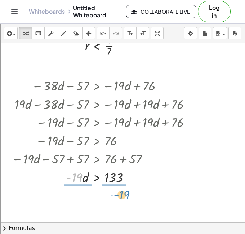
drag, startPoint x: 73, startPoint y: 174, endPoint x: 120, endPoint y: 191, distance: 50.4
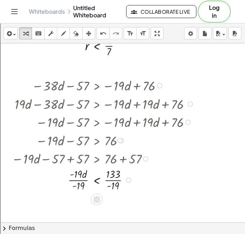
click at [119, 186] on div at bounding box center [104, 179] width 193 height 26
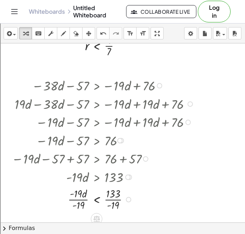
click at [114, 200] on div at bounding box center [104, 199] width 193 height 26
click at [81, 197] on div at bounding box center [104, 199] width 193 height 26
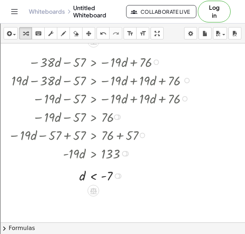
scroll to position [623, 0]
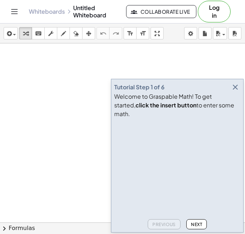
click at [238, 91] on icon "button" at bounding box center [235, 87] width 9 height 9
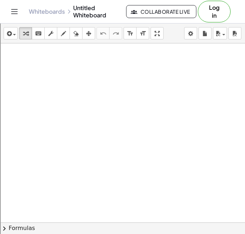
click at [89, 171] on div at bounding box center [122, 238] width 245 height 390
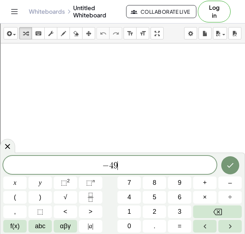
scroll to position [1, 0]
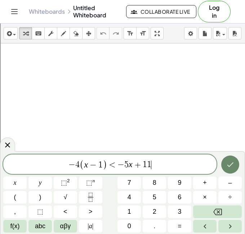
click at [233, 170] on button "Done" at bounding box center [231, 164] width 18 height 18
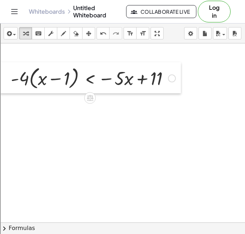
drag, startPoint x: 97, startPoint y: 184, endPoint x: 9, endPoint y: 77, distance: 139.3
click at [9, 77] on div at bounding box center [5, 77] width 11 height 31
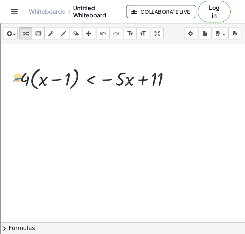
click at [16, 73] on div at bounding box center [94, 78] width 172 height 27
click at [132, 35] on icon "format_size" at bounding box center [130, 33] width 7 height 9
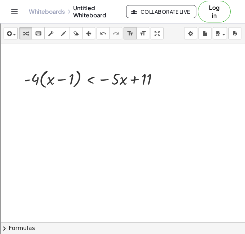
click at [132, 35] on icon "format_size" at bounding box center [130, 33] width 7 height 9
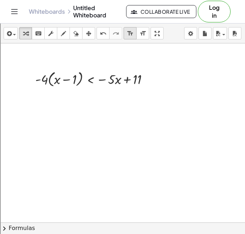
click at [135, 35] on button "format_size smaller" at bounding box center [130, 33] width 13 height 12
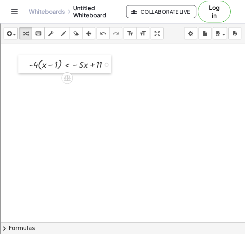
drag, startPoint x: 51, startPoint y: 77, endPoint x: 25, endPoint y: 60, distance: 31.0
click at [25, 60] on div at bounding box center [23, 64] width 11 height 18
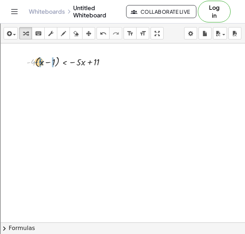
drag, startPoint x: 32, startPoint y: 61, endPoint x: 40, endPoint y: 61, distance: 8.3
click at [39, 63] on div at bounding box center [68, 62] width 95 height 14
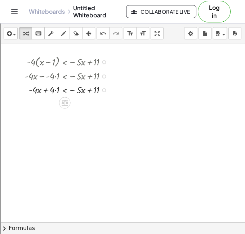
click at [56, 90] on div at bounding box center [68, 89] width 95 height 14
drag, startPoint x: 78, startPoint y: 105, endPoint x: 21, endPoint y: 105, distance: 56.7
click at [21, 105] on div "· - 4 · ( + x − 1 ) < − · 5 · x + 11 + · - 4 · x − · - 4 · 1 < − · 5 · x + 11 +…" at bounding box center [61, 82] width 95 height 60
click at [34, 105] on div at bounding box center [73, 103] width 121 height 14
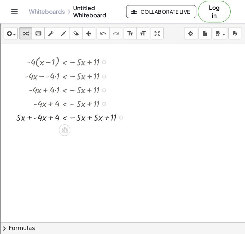
click at [30, 116] on div at bounding box center [73, 117] width 121 height 14
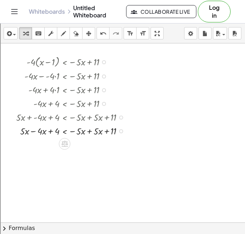
click at [86, 121] on div at bounding box center [73, 117] width 121 height 14
click at [88, 132] on div at bounding box center [73, 130] width 121 height 14
drag, startPoint x: 57, startPoint y: 144, endPoint x: 80, endPoint y: 144, distance: 23.5
click at [80, 144] on div at bounding box center [73, 144] width 121 height 14
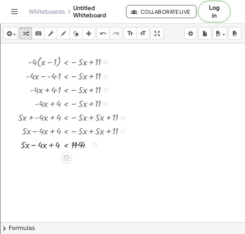
click at [79, 145] on div at bounding box center [70, 144] width 130 height 14
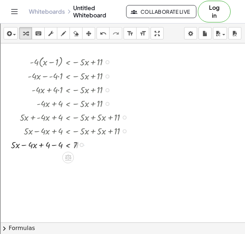
click at [44, 147] on div at bounding box center [72, 144] width 130 height 14
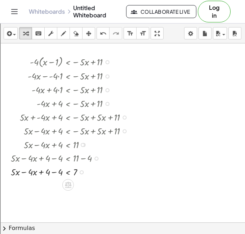
click at [54, 172] on div at bounding box center [72, 171] width 130 height 14
click at [26, 174] on div at bounding box center [72, 171] width 130 height 14
click at [54, 174] on div at bounding box center [72, 171] width 130 height 14
click at [53, 171] on div at bounding box center [72, 171] width 130 height 14
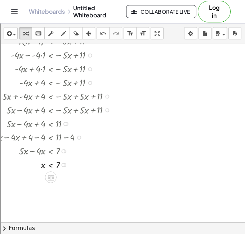
scroll to position [0, 26]
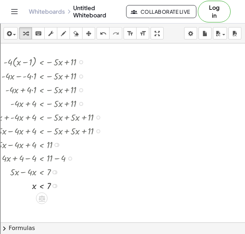
click at [203, 90] on div at bounding box center [110, 221] width 272 height 357
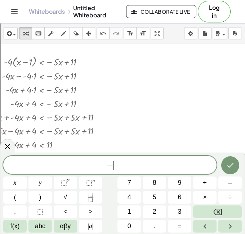
scroll to position [2, 0]
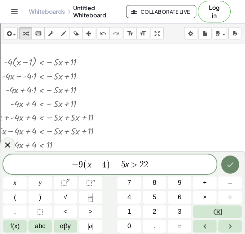
click at [230, 163] on icon "Done" at bounding box center [230, 164] width 9 height 9
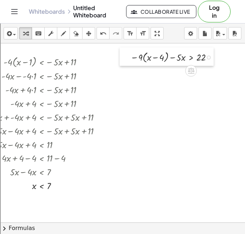
drag, startPoint x: 209, startPoint y: 96, endPoint x: 124, endPoint y: 52, distance: 96.1
click at [124, 52] on div at bounding box center [125, 56] width 11 height 18
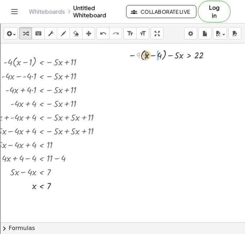
drag, startPoint x: 137, startPoint y: 51, endPoint x: 145, endPoint y: 51, distance: 8.3
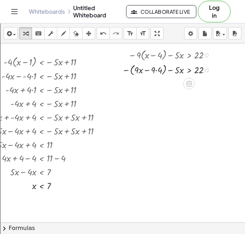
click at [158, 70] on div at bounding box center [169, 69] width 100 height 15
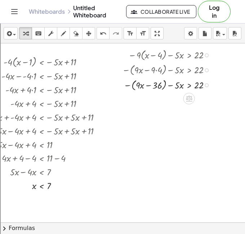
click at [130, 83] on div at bounding box center [169, 84] width 100 height 15
click at [127, 84] on div at bounding box center [169, 85] width 100 height 14
drag, startPoint x: 176, startPoint y: 99, endPoint x: 140, endPoint y: 97, distance: 35.4
click at [140, 97] on div at bounding box center [169, 99] width 100 height 14
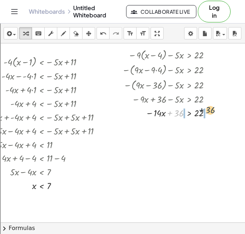
drag, startPoint x: 176, startPoint y: 112, endPoint x: 209, endPoint y: 109, distance: 32.6
click at [209, 109] on div at bounding box center [169, 112] width 100 height 14
click at [206, 110] on div at bounding box center [178, 112] width 118 height 14
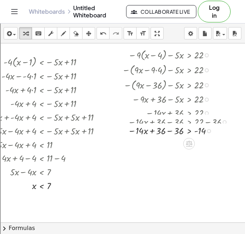
click at [190, 55] on div "− · 9 · ( + x − 4 ) − · 5 · x > 22 − ( + · 9 · x − · 9 · 4 ) − · 5 · x > 22 − (…" at bounding box center [190, 55] width 0 height 0
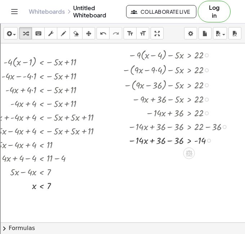
click at [167, 143] on div at bounding box center [178, 140] width 118 height 14
drag, startPoint x: 177, startPoint y: 143, endPoint x: 207, endPoint y: 153, distance: 32.1
click at [206, 145] on div at bounding box center [178, 139] width 118 height 19
click at [190, 55] on div "− · 9 · ( + x − 4 ) − · 5 · x > 22 − ( + · 9 · x − · 9 · 4 ) − · 5 · x > 22 − (…" at bounding box center [190, 55] width 0 height 0
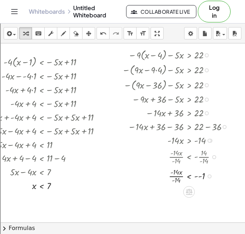
click at [175, 177] on div at bounding box center [178, 175] width 118 height 19
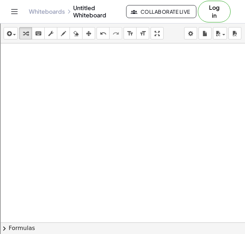
scroll to position [228, 13]
click at [22, 77] on div at bounding box center [149, 83] width 325 height 536
click at [29, 73] on div at bounding box center [149, 83] width 325 height 536
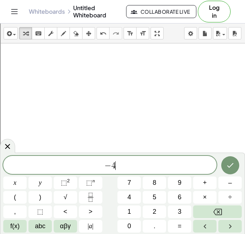
scroll to position [3, 0]
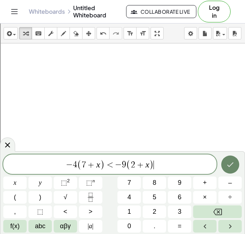
click at [231, 158] on button "Done" at bounding box center [231, 164] width 18 height 18
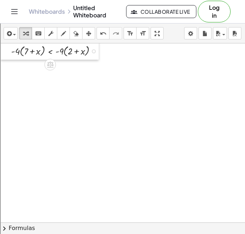
drag, startPoint x: 35, startPoint y: 79, endPoint x: 5, endPoint y: 47, distance: 43.7
click at [5, 47] on div at bounding box center [5, 50] width 11 height 18
click at [23, 49] on div at bounding box center [55, 50] width 100 height 15
click at [34, 57] on div at bounding box center [55, 50] width 100 height 15
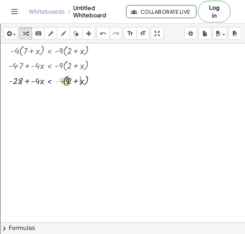
drag, startPoint x: 60, startPoint y: 81, endPoint x: 70, endPoint y: 81, distance: 10.1
click at [70, 81] on div at bounding box center [55, 80] width 100 height 15
click at [70, 81] on div at bounding box center [56, 80] width 102 height 14
click at [70, 81] on div at bounding box center [55, 80] width 100 height 14
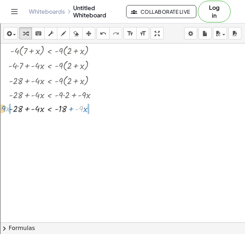
drag, startPoint x: 80, startPoint y: 109, endPoint x: 4, endPoint y: 108, distance: 76.9
click at [4, 108] on div "· - 4 · ( + 7 + x ) < · - 9 · ( + 2 + x ) + · - 4 · 7 + · - 4 · x < · - 9 · ( +…" at bounding box center [48, 79] width 103 height 76
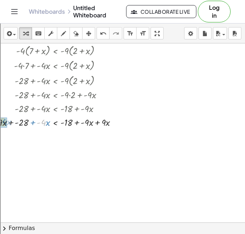
drag, startPoint x: 44, startPoint y: 124, endPoint x: 5, endPoint y: 123, distance: 38.6
click at [5, 123] on div at bounding box center [8, 86] width 11 height 90
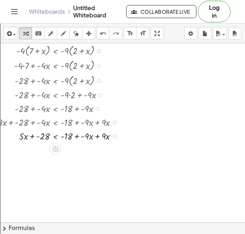
click at [97, 139] on div at bounding box center [61, 136] width 132 height 14
drag, startPoint x: 42, startPoint y: 149, endPoint x: 78, endPoint y: 148, distance: 36.5
click at [78, 148] on div at bounding box center [61, 149] width 132 height 14
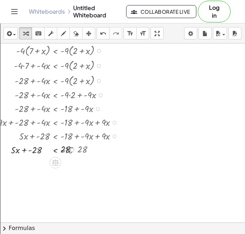
click at [78, 148] on div at bounding box center [61, 149] width 132 height 14
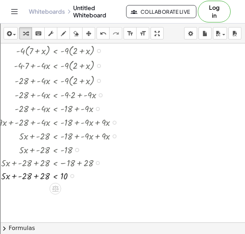
click at [34, 152] on div at bounding box center [59, 149] width 93 height 14
click at [36, 175] on div at bounding box center [61, 176] width 132 height 14
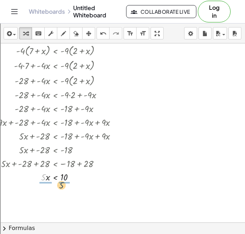
drag, startPoint x: 42, startPoint y: 178, endPoint x: 64, endPoint y: 187, distance: 23.3
click at [65, 179] on div at bounding box center [61, 176] width 132 height 19
click at [47, 177] on div at bounding box center [61, 176] width 132 height 19
click at [161, 61] on div at bounding box center [149, 83] width 325 height 536
click at [133, 55] on div at bounding box center [149, 83] width 325 height 536
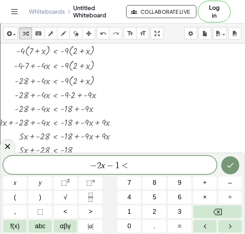
scroll to position [5, 0]
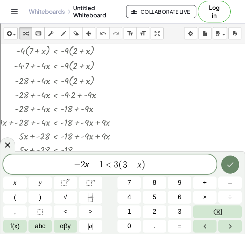
click at [222, 164] on button "Done" at bounding box center [231, 164] width 18 height 18
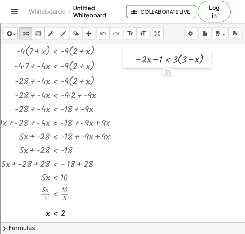
drag, startPoint x: 143, startPoint y: 62, endPoint x: 133, endPoint y: 56, distance: 11.2
click at [133, 56] on div at bounding box center [128, 58] width 11 height 18
drag, startPoint x: 177, startPoint y: 58, endPoint x: 182, endPoint y: 58, distance: 5.1
click at [182, 58] on div at bounding box center [175, 58] width 88 height 15
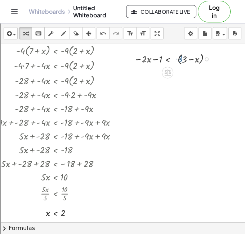
click at [182, 58] on div at bounding box center [175, 58] width 88 height 15
click at [182, 58] on div at bounding box center [174, 59] width 87 height 14
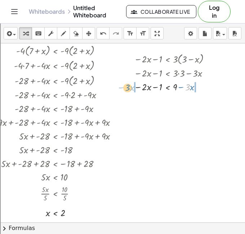
drag, startPoint x: 187, startPoint y: 86, endPoint x: 127, endPoint y: 86, distance: 60.3
click at [127, 86] on div "− · 2 · x − 1 < · 3 · ( + 3 − x ) − · 2 · x − 1 < + · 3 · 3 − · 3 · x · 3 − · x…" at bounding box center [167, 72] width 88 height 46
click at [137, 87] on div at bounding box center [174, 86] width 107 height 14
click at [205, 99] on div "− · 2 · x − 1 < · 3 · ( + 3 − x ) − · 2 · x − 1 < + · 3 · 3 − · 3 · x − · 2 · x…" at bounding box center [168, 79] width 108 height 60
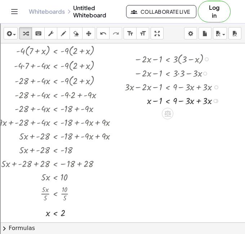
click at [197, 101] on div at bounding box center [174, 100] width 107 height 14
drag, startPoint x: 159, startPoint y: 101, endPoint x: 183, endPoint y: 100, distance: 24.2
click at [183, 100] on div at bounding box center [174, 100] width 107 height 14
click at [182, 101] on div at bounding box center [174, 100] width 107 height 14
click at [168, 101] on div "− 1 − 1 < 9 + x − 1 + 1 + + 1 10" at bounding box center [168, 101] width 0 height 0
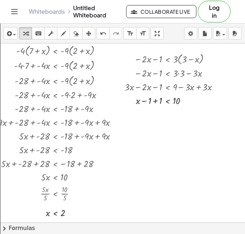
click at [156, 109] on div at bounding box center [149, 83] width 325 height 536
click at [156, 100] on div at bounding box center [174, 100] width 107 height 14
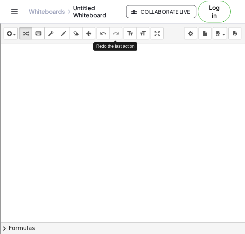
scroll to position [428, 0]
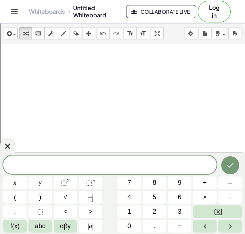
click at [75, 158] on div at bounding box center [110, 164] width 214 height 18
click at [227, 161] on icon "Done" at bounding box center [230, 165] width 9 height 9
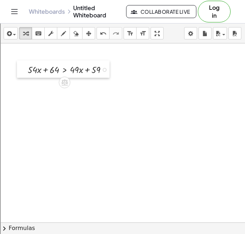
drag, startPoint x: 61, startPoint y: 126, endPoint x: 16, endPoint y: 64, distance: 76.2
click at [17, 64] on div at bounding box center [22, 68] width 11 height 17
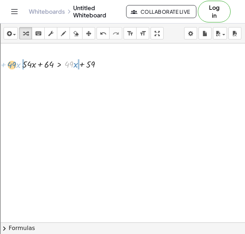
drag, startPoint x: 71, startPoint y: 63, endPoint x: 28, endPoint y: 65, distance: 42.6
click at [28, 65] on div at bounding box center [65, 64] width 92 height 14
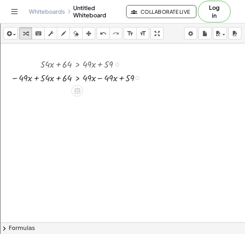
click at [36, 77] on div at bounding box center [78, 77] width 142 height 14
click at [99, 80] on div at bounding box center [94, 77] width 114 height 14
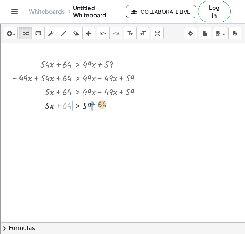
drag, startPoint x: 67, startPoint y: 104, endPoint x: 105, endPoint y: 103, distance: 38.3
click at [105, 103] on div at bounding box center [79, 105] width 144 height 14
click at [96, 105] on div at bounding box center [79, 105] width 144 height 14
click at [61, 108] on div at bounding box center [79, 105] width 144 height 14
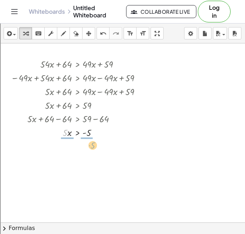
drag, startPoint x: 66, startPoint y: 134, endPoint x: 93, endPoint y: 144, distance: 28.4
click at [89, 135] on div at bounding box center [79, 131] width 144 height 19
click at [66, 132] on div at bounding box center [79, 131] width 144 height 19
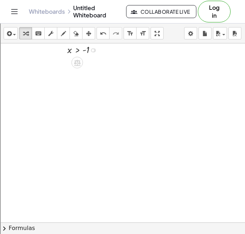
scroll to position [534, 0]
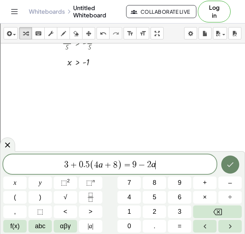
click at [224, 163] on button "Done" at bounding box center [231, 164] width 18 height 18
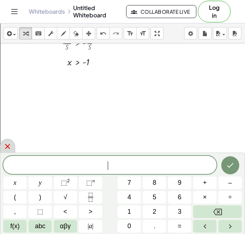
click at [9, 146] on icon at bounding box center [7, 146] width 9 height 9
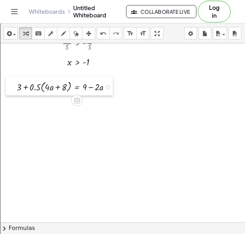
drag, startPoint x: 93, startPoint y: 167, endPoint x: 16, endPoint y: 86, distance: 112.1
click at [16, 86] on div at bounding box center [11, 86] width 11 height 18
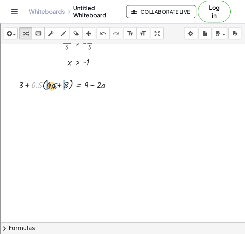
drag, startPoint x: 38, startPoint y: 83, endPoint x: 49, endPoint y: 84, distance: 12.0
click at [49, 84] on div at bounding box center [68, 84] width 107 height 15
click at [46, 85] on div at bounding box center [65, 84] width 114 height 14
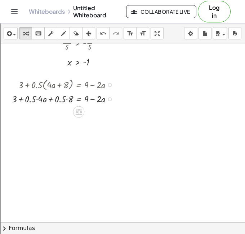
click at [36, 98] on div at bounding box center [65, 98] width 114 height 14
click at [65, 98] on div at bounding box center [68, 98] width 107 height 14
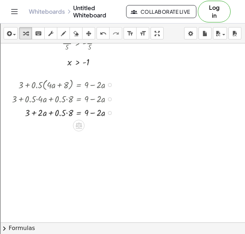
click at [62, 112] on div at bounding box center [65, 112] width 114 height 14
click at [67, 113] on div at bounding box center [65, 112] width 114 height 14
drag, startPoint x: 71, startPoint y: 113, endPoint x: 46, endPoint y: 110, distance: 25.4
click at [46, 110] on div at bounding box center [65, 112] width 114 height 14
click at [45, 112] on div at bounding box center [65, 112] width 114 height 14
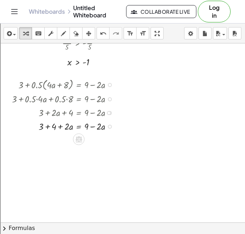
click at [53, 125] on div at bounding box center [65, 126] width 114 height 14
click at [51, 125] on div at bounding box center [65, 126] width 114 height 14
drag, startPoint x: 101, startPoint y: 140, endPoint x: 43, endPoint y: 142, distance: 57.8
click at [41, 142] on div at bounding box center [65, 139] width 114 height 14
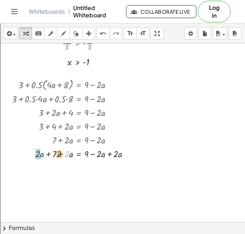
drag, startPoint x: 68, startPoint y: 152, endPoint x: 36, endPoint y: 152, distance: 31.8
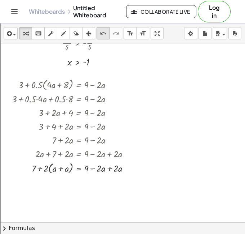
click at [103, 33] on icon "undo" at bounding box center [103, 33] width 7 height 9
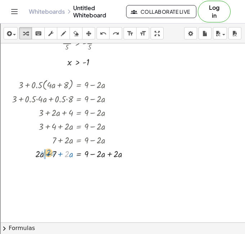
drag, startPoint x: 68, startPoint y: 152, endPoint x: 50, endPoint y: 150, distance: 18.1
click at [50, 150] on div at bounding box center [73, 153] width 131 height 14
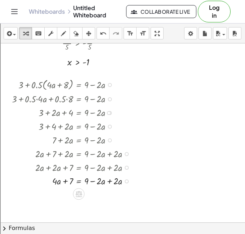
click at [110, 182] on div at bounding box center [73, 180] width 131 height 14
drag, startPoint x: 71, startPoint y: 179, endPoint x: 95, endPoint y: 180, distance: 23.5
click at [79, 85] on div "+ 3 + · 0.5 · ( + · 4 · a + 8 ) = + 9 − · 2 · a + 3 + · 0.5 · 4 · a + · 0.5 · 8…" at bounding box center [79, 85] width 0 height 0
click at [94, 183] on div at bounding box center [84, 180] width 152 height 14
click at [93, 198] on div at bounding box center [73, 194] width 106 height 14
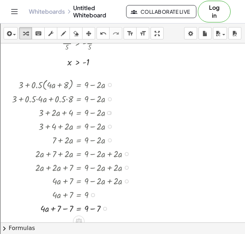
click at [92, 208] on div at bounding box center [73, 208] width 131 height 14
click at [65, 209] on div at bounding box center [73, 208] width 131 height 14
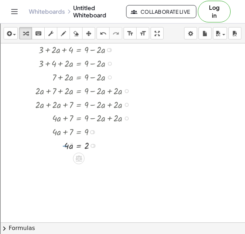
scroll to position [597, 0]
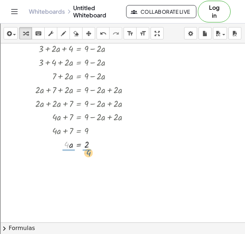
drag, startPoint x: 68, startPoint y: 148, endPoint x: 90, endPoint y: 156, distance: 23.9
click at [90, 146] on div at bounding box center [73, 143] width 131 height 19
click at [71, 144] on div at bounding box center [73, 143] width 131 height 19
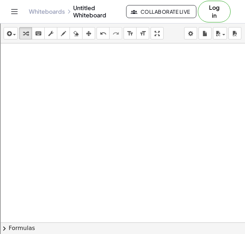
scroll to position [767, 0]
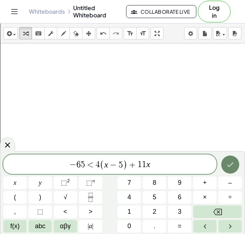
click at [227, 156] on button "Done" at bounding box center [231, 164] width 18 height 18
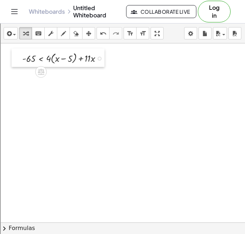
drag, startPoint x: 88, startPoint y: 96, endPoint x: 16, endPoint y: 57, distance: 82.0
click at [16, 57] on div at bounding box center [17, 57] width 11 height 18
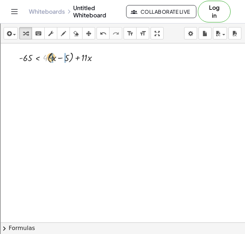
drag, startPoint x: 45, startPoint y: 57, endPoint x: 53, endPoint y: 56, distance: 8.7
click at [53, 56] on div at bounding box center [62, 56] width 93 height 15
click at [53, 56] on div at bounding box center [61, 57] width 91 height 14
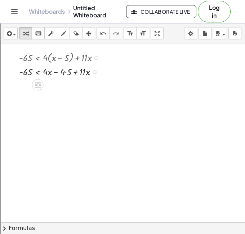
click at [65, 72] on div at bounding box center [62, 71] width 93 height 14
click at [69, 70] on div at bounding box center [62, 71] width 93 height 14
click at [68, 71] on div at bounding box center [62, 71] width 93 height 14
drag, startPoint x: 81, startPoint y: 86, endPoint x: 54, endPoint y: 85, distance: 27.1
click at [54, 85] on div at bounding box center [62, 85] width 93 height 14
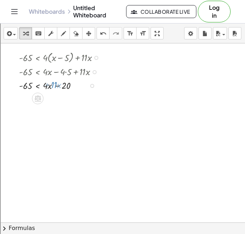
click at [54, 85] on div at bounding box center [62, 85] width 93 height 14
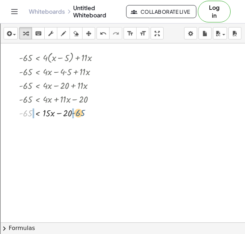
drag, startPoint x: 27, startPoint y: 113, endPoint x: 80, endPoint y: 112, distance: 53.8
click at [80, 112] on div at bounding box center [62, 112] width 93 height 14
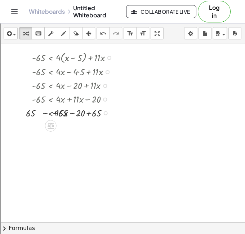
click at [74, 115] on div at bounding box center [64, 112] width 114 height 14
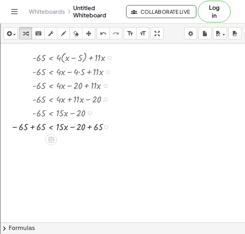
click at [35, 125] on div at bounding box center [64, 126] width 114 height 14
click at [93, 130] on div at bounding box center [75, 126] width 93 height 14
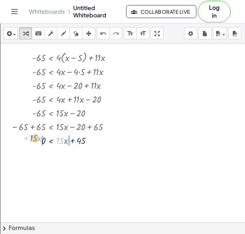
drag, startPoint x: 60, startPoint y: 139, endPoint x: 35, endPoint y: 138, distance: 24.9
click at [34, 137] on div at bounding box center [64, 140] width 114 height 14
click at [39, 141] on div at bounding box center [64, 140] width 115 height 14
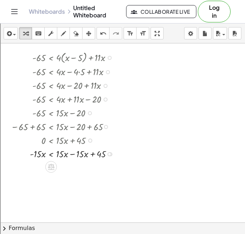
click at [73, 153] on div at bounding box center [64, 153] width 115 height 14
drag, startPoint x: 38, startPoint y: 168, endPoint x: 65, endPoint y: 177, distance: 28.4
click at [68, 164] on div at bounding box center [64, 166] width 115 height 19
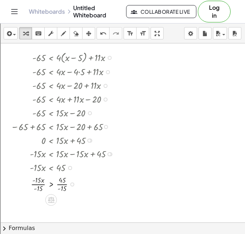
click at [41, 187] on div at bounding box center [64, 183] width 115 height 19
click at [66, 185] on div at bounding box center [64, 183] width 115 height 19
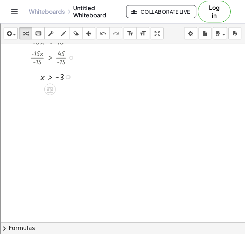
scroll to position [949, 0]
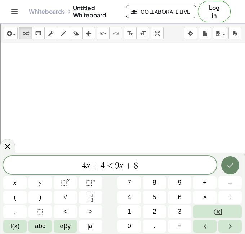
click at [227, 161] on icon "Done" at bounding box center [230, 165] width 9 height 9
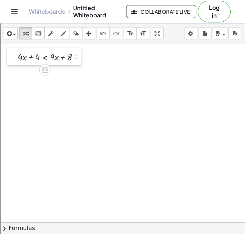
drag, startPoint x: 47, startPoint y: 84, endPoint x: 18, endPoint y: 59, distance: 37.9
click at [18, 59] on div at bounding box center [12, 56] width 11 height 17
drag, startPoint x: 55, startPoint y: 57, endPoint x: 18, endPoint y: 56, distance: 36.9
click at [13, 55] on div "· 9 + · x + · 4 · x + 4 < + · 9 · x + 8" at bounding box center [47, 56] width 75 height 17
click at [22, 56] on div at bounding box center [49, 57] width 114 height 14
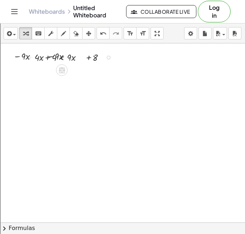
click at [22, 56] on div at bounding box center [63, 57] width 114 height 14
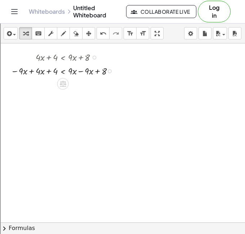
click at [33, 70] on div at bounding box center [64, 71] width 114 height 14
click at [83, 84] on div at bounding box center [64, 84] width 114 height 14
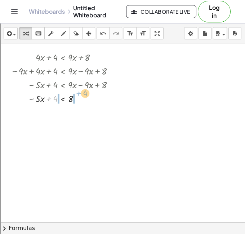
drag, startPoint x: 51, startPoint y: 87, endPoint x: 79, endPoint y: 86, distance: 28.2
click at [63, 57] on div "+ · 4 · x + 4 < + · 9 · x + 8 − · 9 · x + · 4 · x + 4 < + · 9 · x − · 9 · x + 8…" at bounding box center [63, 57] width 0 height 0
click at [79, 86] on div at bounding box center [75, 84] width 136 height 14
click at [63, 57] on div "+ · 4 · x + 4 < + · 9 · x + 8 − · 9 · x + · 4 · x + 4 < + · 9 · x − · 9 · x + 8…" at bounding box center [63, 57] width 0 height 0
click at [52, 114] on div at bounding box center [64, 111] width 114 height 14
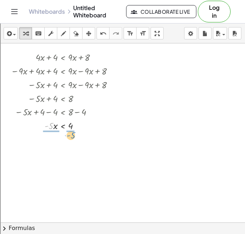
drag, startPoint x: 49, startPoint y: 128, endPoint x: 74, endPoint y: 138, distance: 26.6
click at [71, 122] on div at bounding box center [64, 124] width 114 height 19
click at [70, 142] on div at bounding box center [64, 141] width 114 height 19
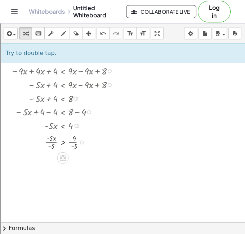
click at [57, 141] on div at bounding box center [64, 141] width 114 height 19
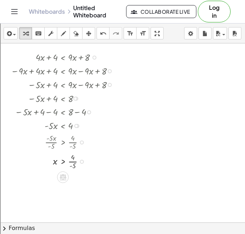
click at [75, 164] on div at bounding box center [64, 160] width 114 height 19
click at [106, 31] on div "undo" at bounding box center [103, 33] width 9 height 9
click at [177, 42] on div "insert select one: Math Expression Function Text Youtube Video Graphing Geometr…" at bounding box center [122, 33] width 245 height 20
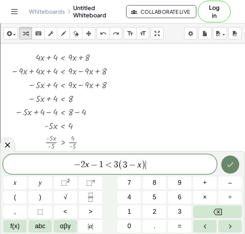
click at [231, 169] on button "Done" at bounding box center [231, 164] width 18 height 18
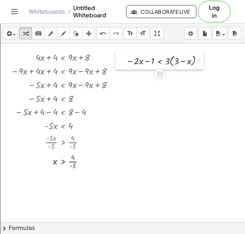
drag, startPoint x: 169, startPoint y: 90, endPoint x: 127, endPoint y: 68, distance: 47.6
click at [126, 68] on div at bounding box center [121, 60] width 11 height 18
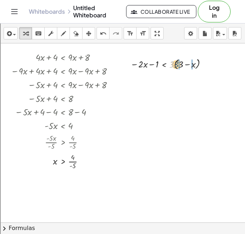
drag, startPoint x: 173, startPoint y: 64, endPoint x: 180, endPoint y: 64, distance: 7.6
click at [180, 64] on div at bounding box center [171, 63] width 88 height 15
click at [178, 64] on div at bounding box center [170, 64] width 87 height 14
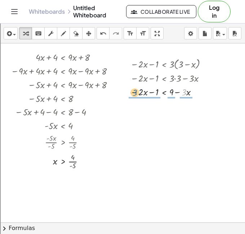
drag, startPoint x: 182, startPoint y: 90, endPoint x: 132, endPoint y: 90, distance: 50.2
click at [132, 90] on div at bounding box center [171, 91] width 88 height 14
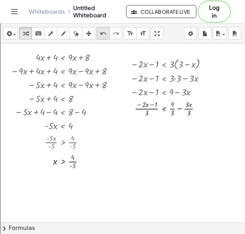
click at [101, 35] on icon "undo" at bounding box center [103, 33] width 7 height 9
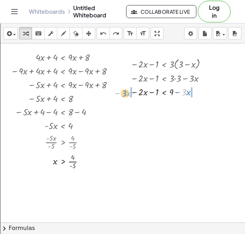
drag, startPoint x: 184, startPoint y: 92, endPoint x: 124, endPoint y: 93, distance: 59.9
click at [124, 93] on div "− · 2 · x − 1 < · 3 · ( + 3 − x ) − · 2 · x − 1 < + · 3 · 3 − · 3 · x · 3 − · x…" at bounding box center [164, 77] width 88 height 46
click at [134, 92] on div at bounding box center [171, 91] width 107 height 14
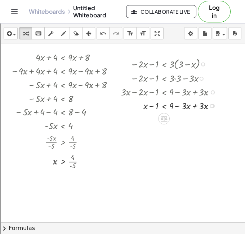
click at [195, 105] on div at bounding box center [171, 105] width 107 height 14
drag, startPoint x: 158, startPoint y: 106, endPoint x: 179, endPoint y: 106, distance: 21.7
click at [179, 106] on div at bounding box center [171, 105] width 107 height 14
click at [179, 106] on div at bounding box center [181, 106] width 4 height 4
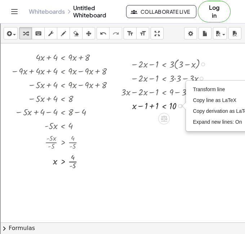
click at [153, 106] on div at bounding box center [171, 105] width 107 height 14
